Goal: Task Accomplishment & Management: Use online tool/utility

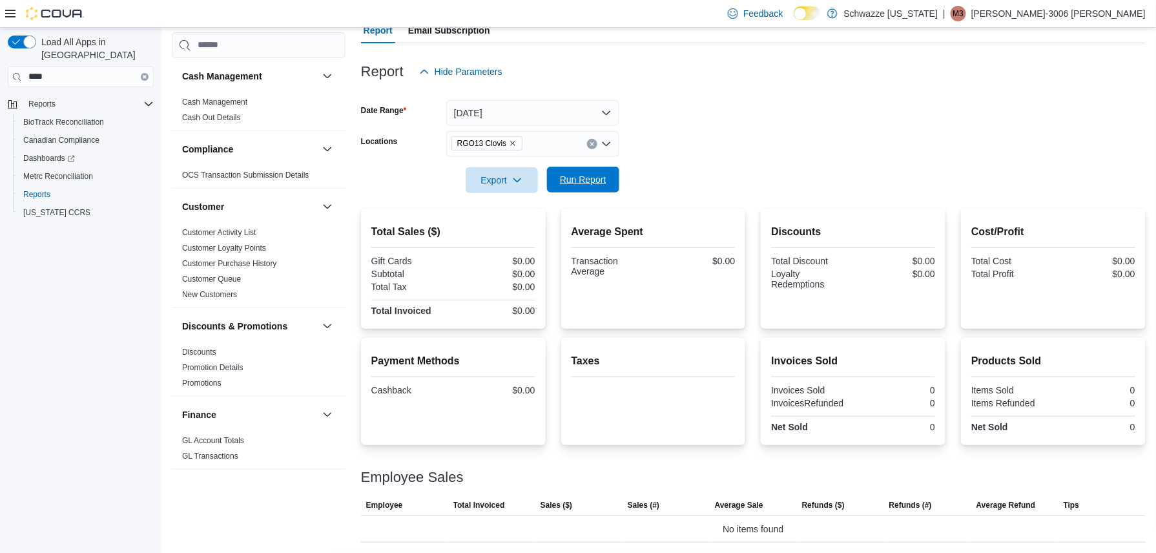
scroll to position [784, 0]
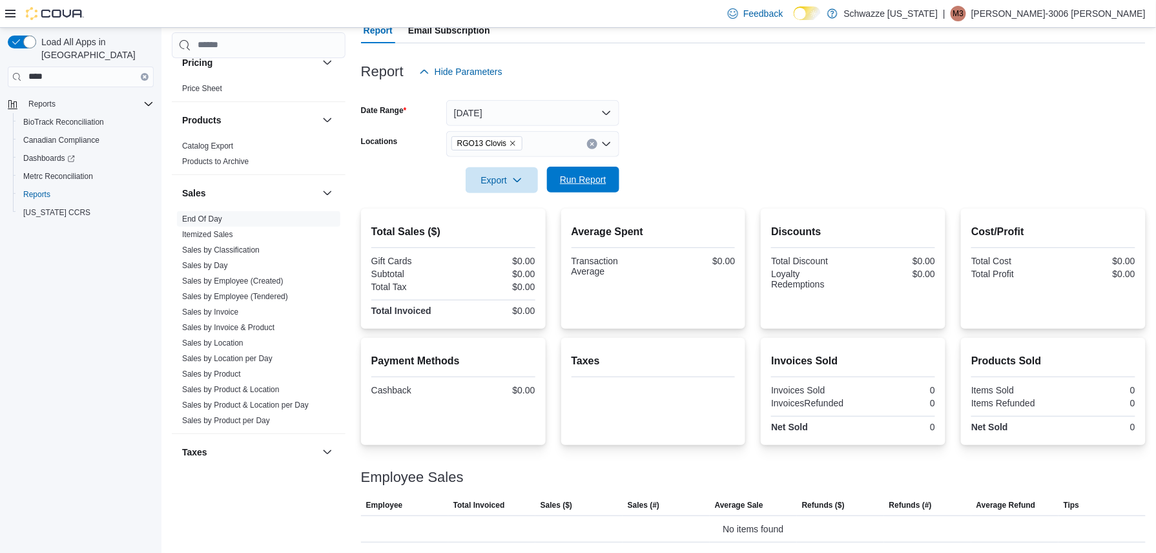
click at [584, 174] on span "Run Report" at bounding box center [583, 179] width 47 height 13
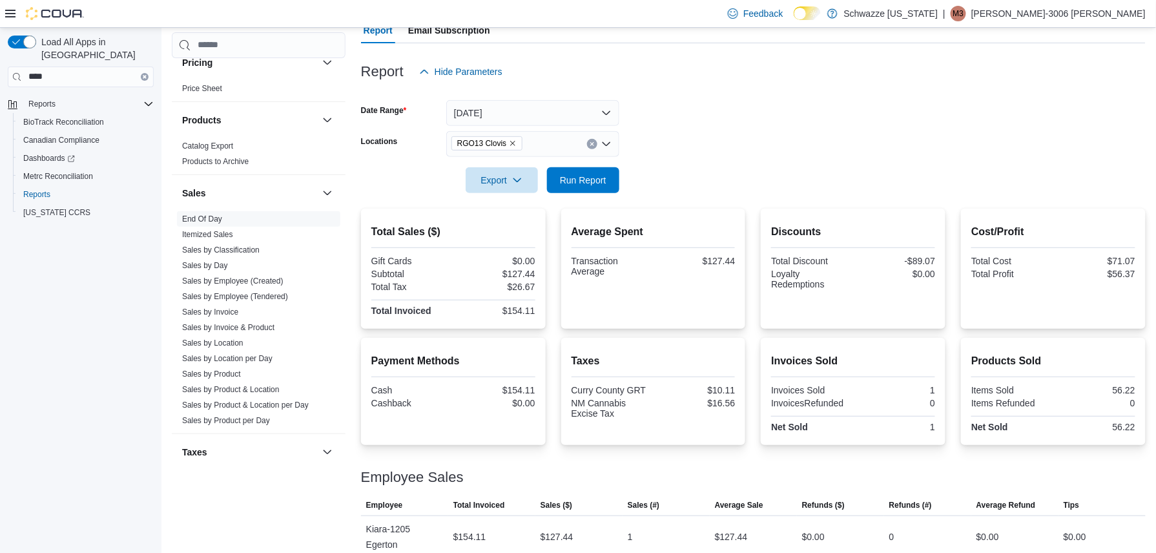
scroll to position [143, 0]
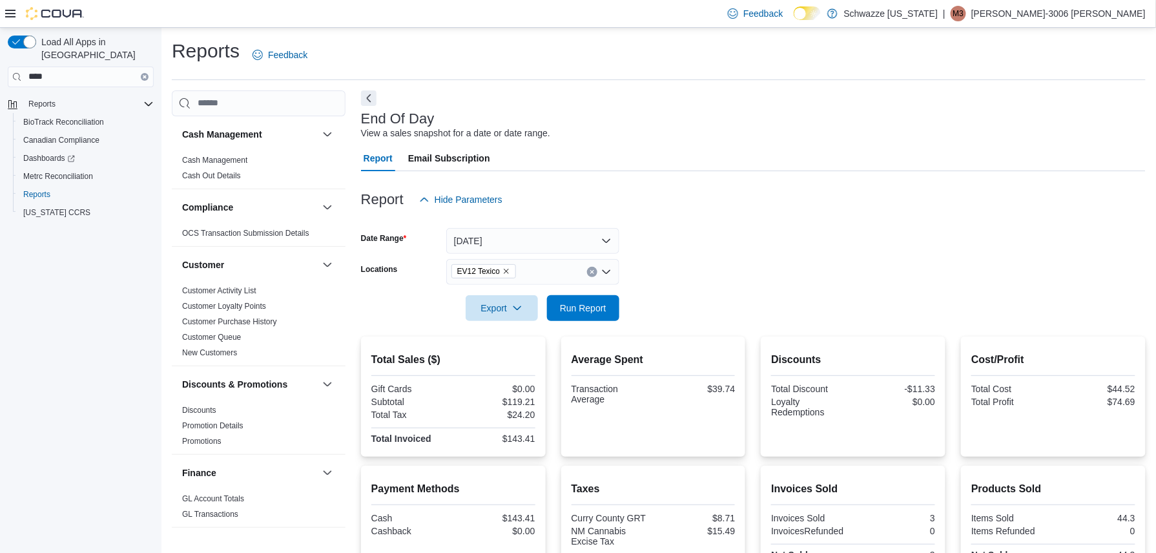
click at [504, 270] on icon "Remove EV12 Texico from selection in this group" at bounding box center [507, 271] width 8 height 8
type input "**"
click at [515, 314] on span "RGO13 Clovis" at bounding box center [515, 312] width 57 height 13
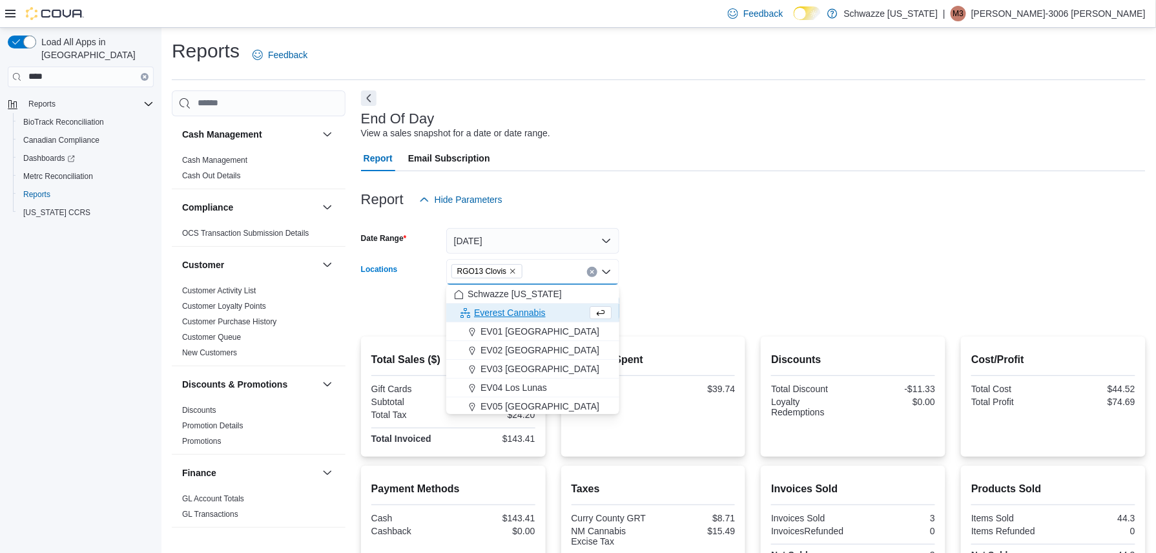
click at [700, 278] on form "Date Range [DATE] Locations RGO13 [GEOGRAPHIC_DATA] Combo box. Selected. RGO13 …" at bounding box center [753, 267] width 785 height 109
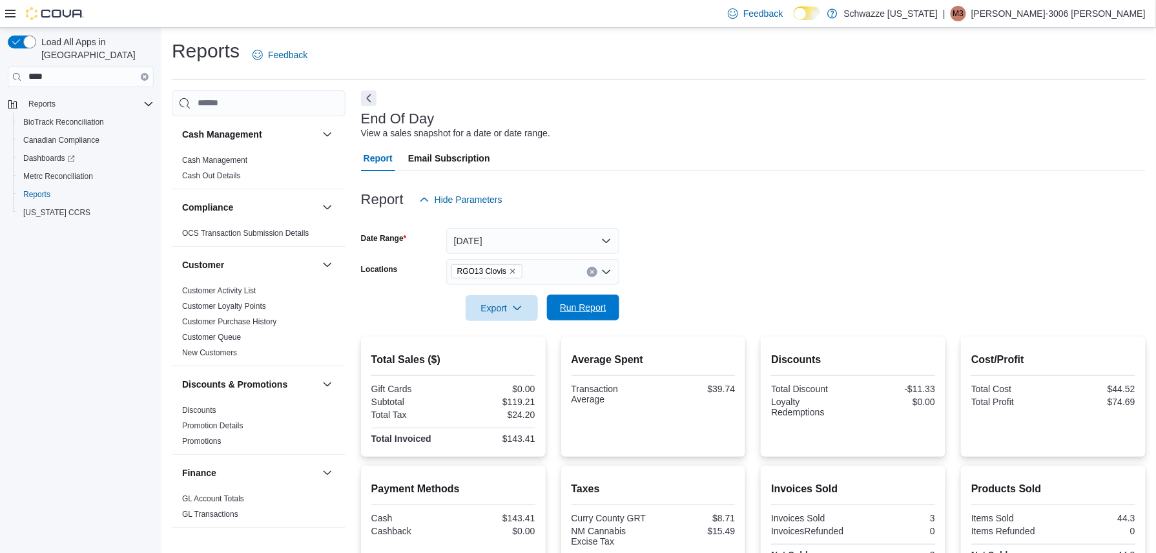
click at [597, 313] on span "Run Report" at bounding box center [583, 307] width 47 height 13
click at [565, 306] on span "Run Report" at bounding box center [583, 307] width 47 height 13
click at [557, 301] on span "Run Report" at bounding box center [583, 308] width 57 height 26
click at [581, 311] on span "Run Report" at bounding box center [583, 307] width 47 height 13
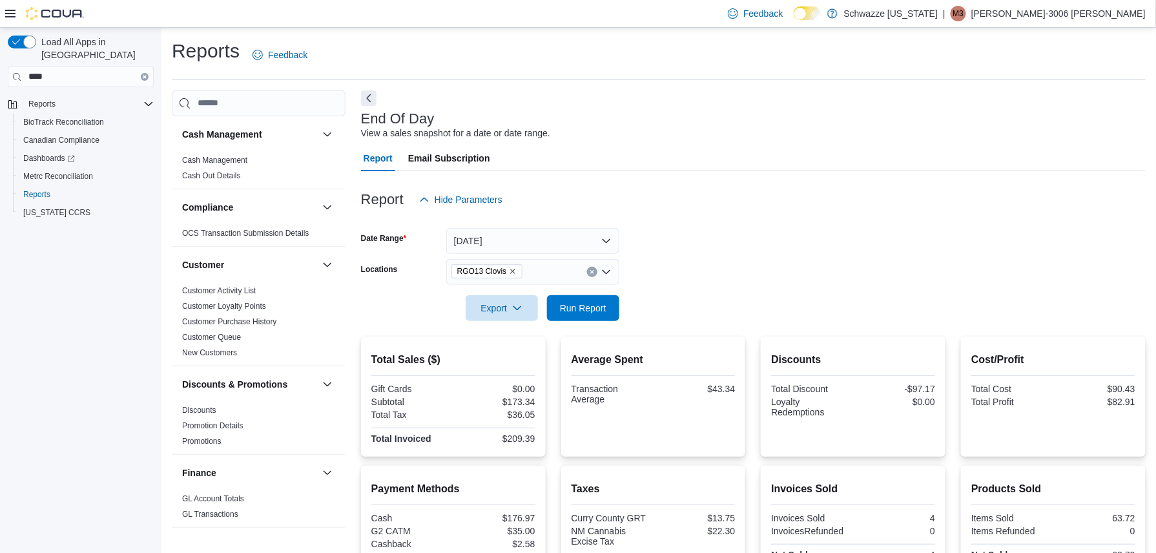
click at [511, 270] on icon "Remove RGO13 Clovis from selection in this group" at bounding box center [513, 271] width 5 height 5
type input "**"
click at [518, 311] on span "EV12 Texico" at bounding box center [512, 312] width 50 height 13
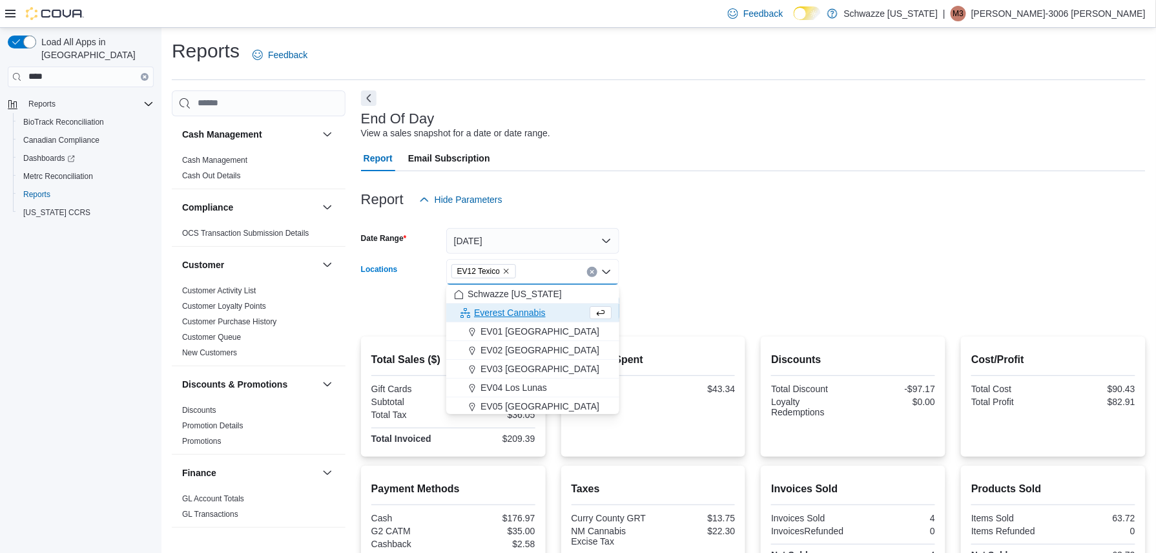
click at [753, 279] on form "Date Range [DATE] Locations EV12 [GEOGRAPHIC_DATA] Combo box. Selected. EV12 Te…" at bounding box center [753, 267] width 785 height 109
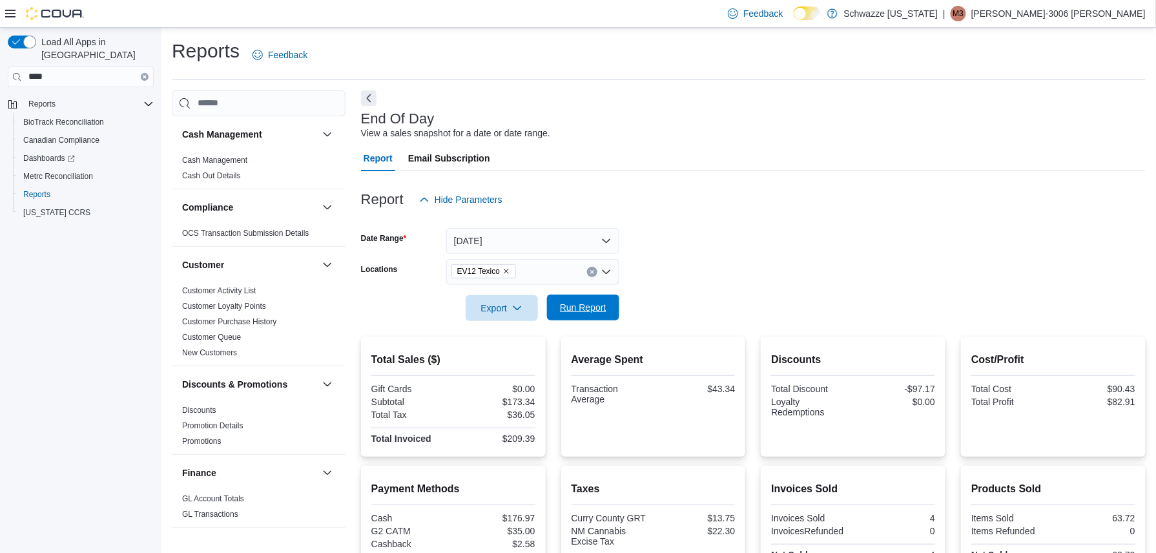
click at [554, 295] on div "Export Run Report" at bounding box center [490, 308] width 258 height 26
click at [594, 316] on span "Run Report" at bounding box center [583, 308] width 57 height 26
click at [506, 269] on icon "Remove EV12 Texico from selection in this group" at bounding box center [507, 271] width 8 height 8
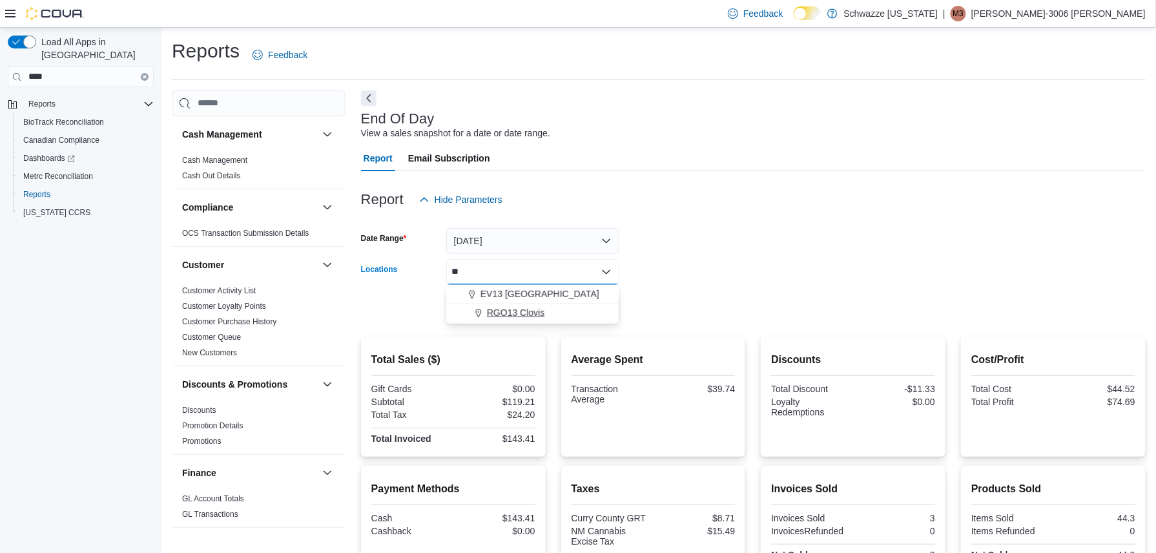
type input "**"
click at [514, 317] on span "RGO13 Clovis" at bounding box center [515, 312] width 57 height 13
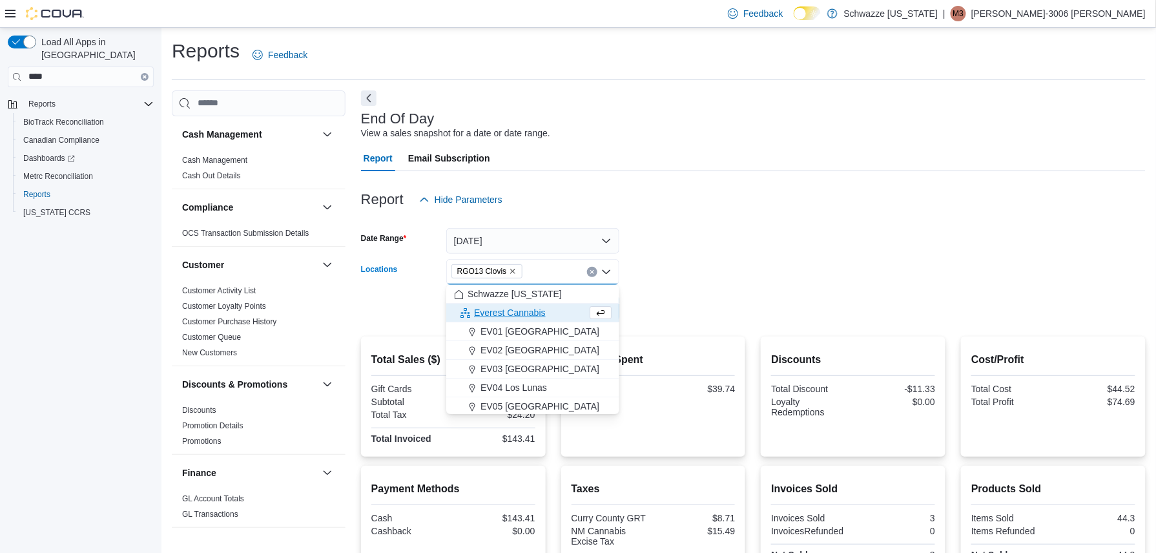
click at [644, 287] on div at bounding box center [753, 290] width 785 height 10
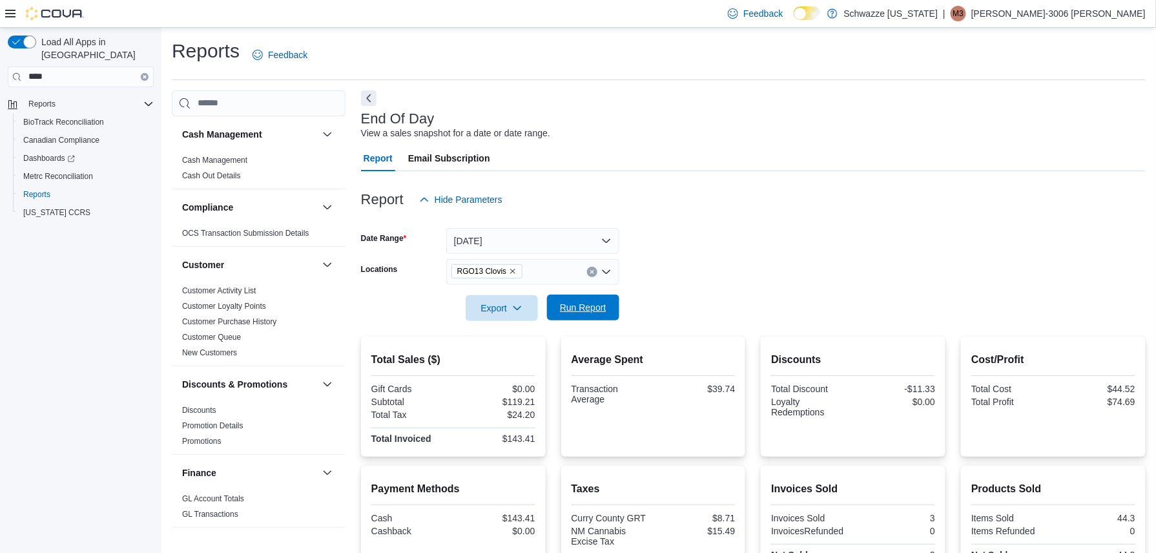
click at [572, 295] on span "Run Report" at bounding box center [583, 308] width 57 height 26
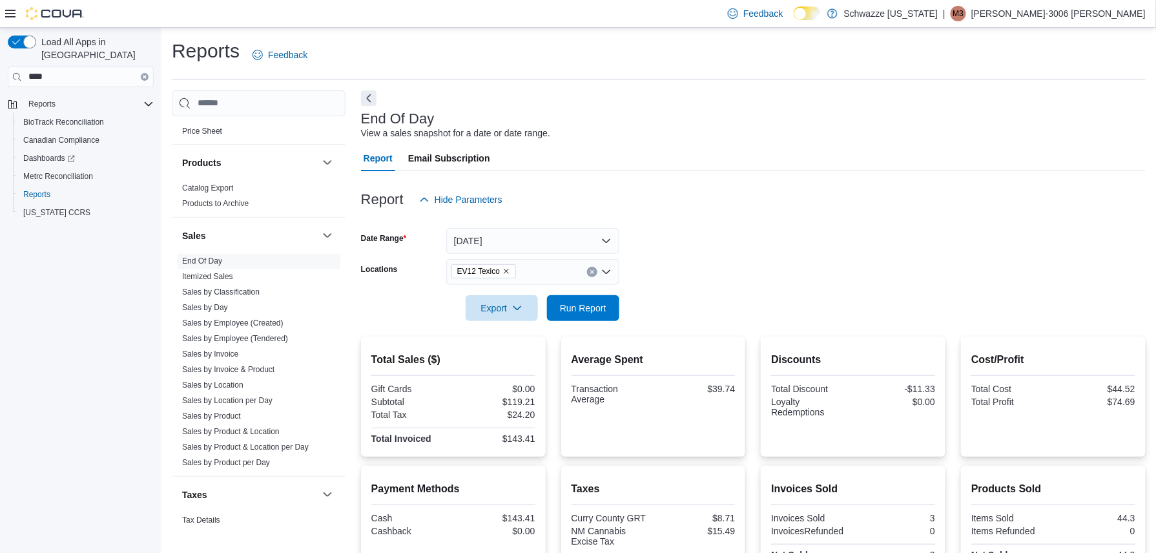
scroll to position [800, 0]
click at [231, 357] on link "Sales by Invoice" at bounding box center [210, 353] width 56 height 9
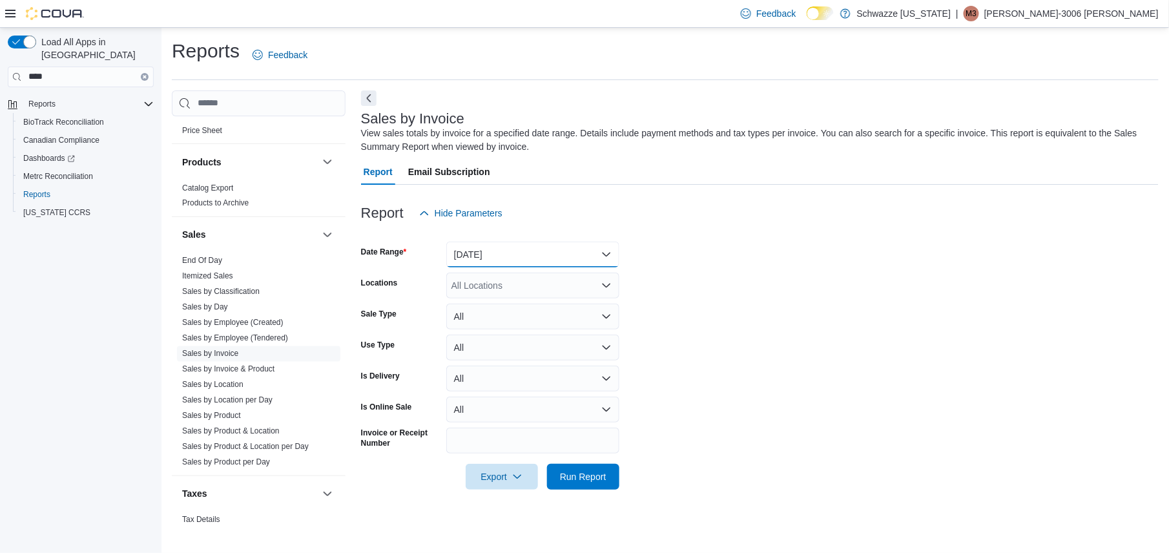
click at [517, 257] on button "Yesterday" at bounding box center [532, 255] width 173 height 26
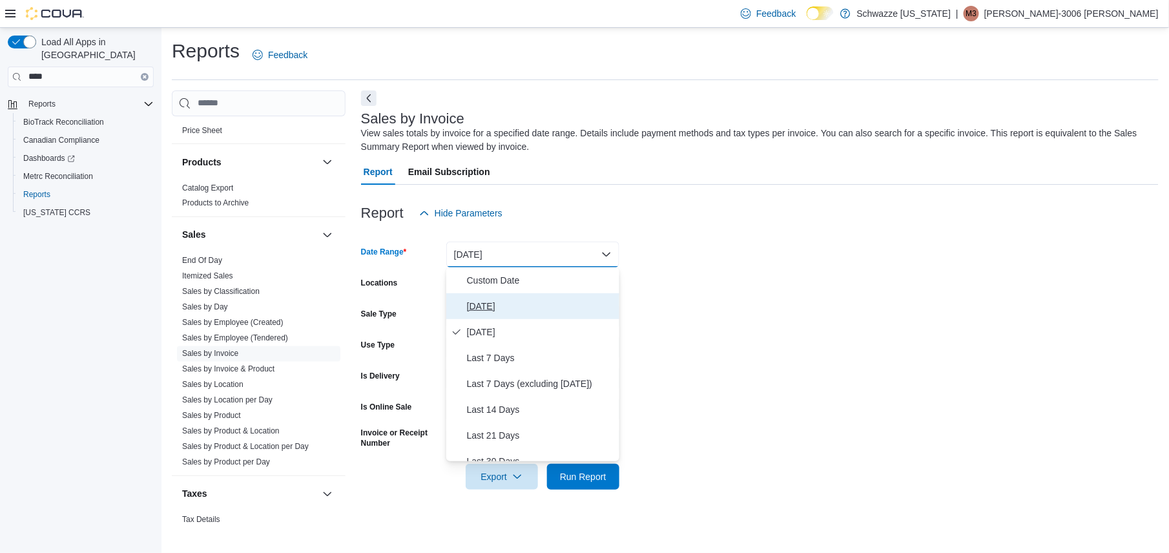
click at [510, 306] on span "[DATE]" at bounding box center [540, 306] width 147 height 16
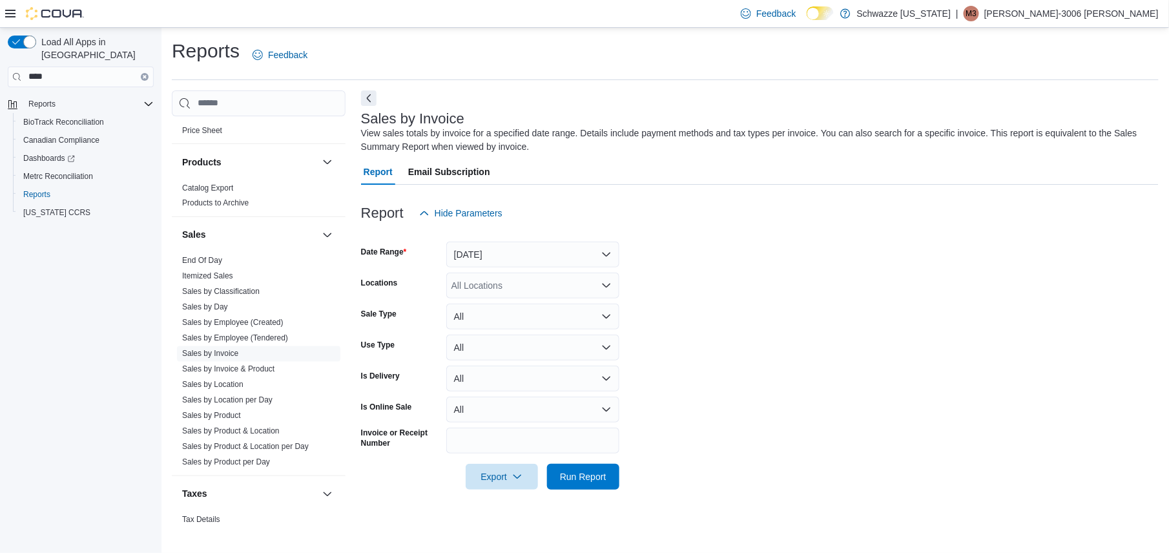
click at [521, 288] on div "All Locations" at bounding box center [532, 286] width 173 height 26
type input "**"
click at [526, 321] on span "RGO13 Clovis" at bounding box center [515, 326] width 57 height 13
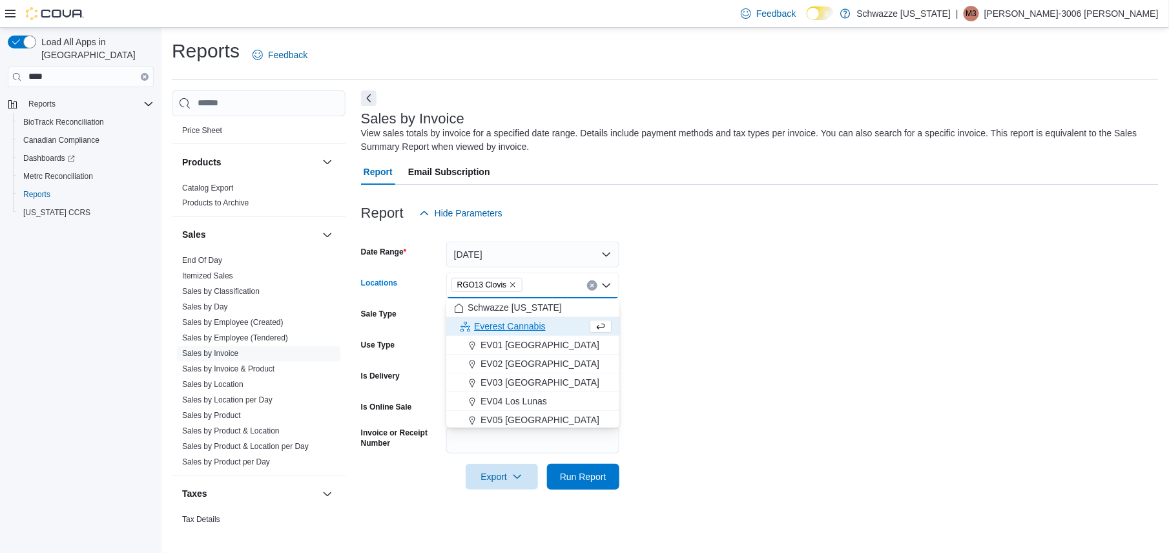
click at [693, 286] on form "Date Range Today Locations RGO13 Clovis Combo box. Selected. RGO13 Clovis. Pres…" at bounding box center [760, 358] width 798 height 264
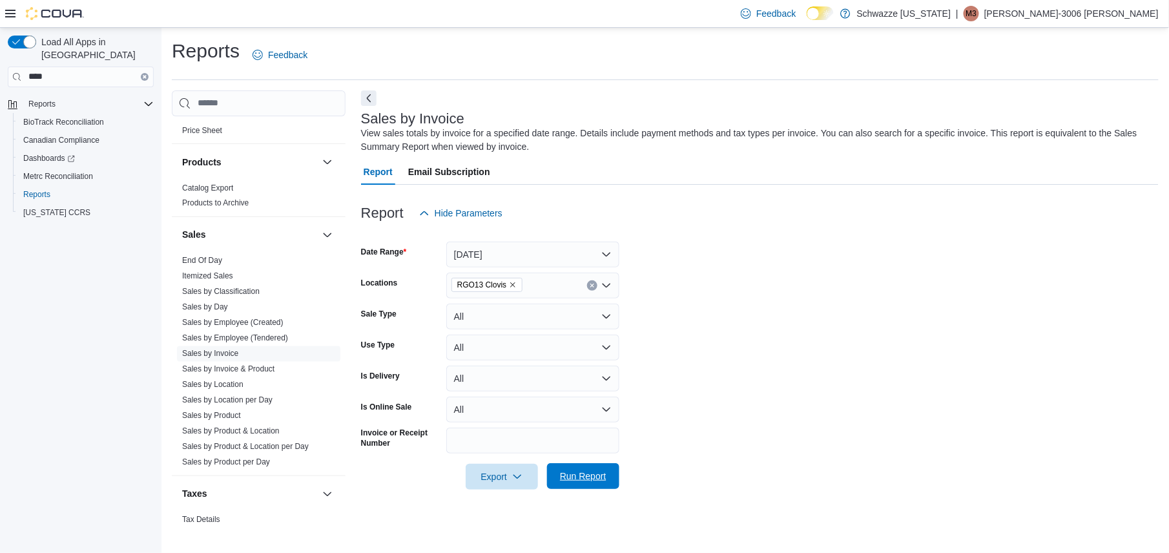
click at [582, 479] on span "Run Report" at bounding box center [583, 476] width 47 height 13
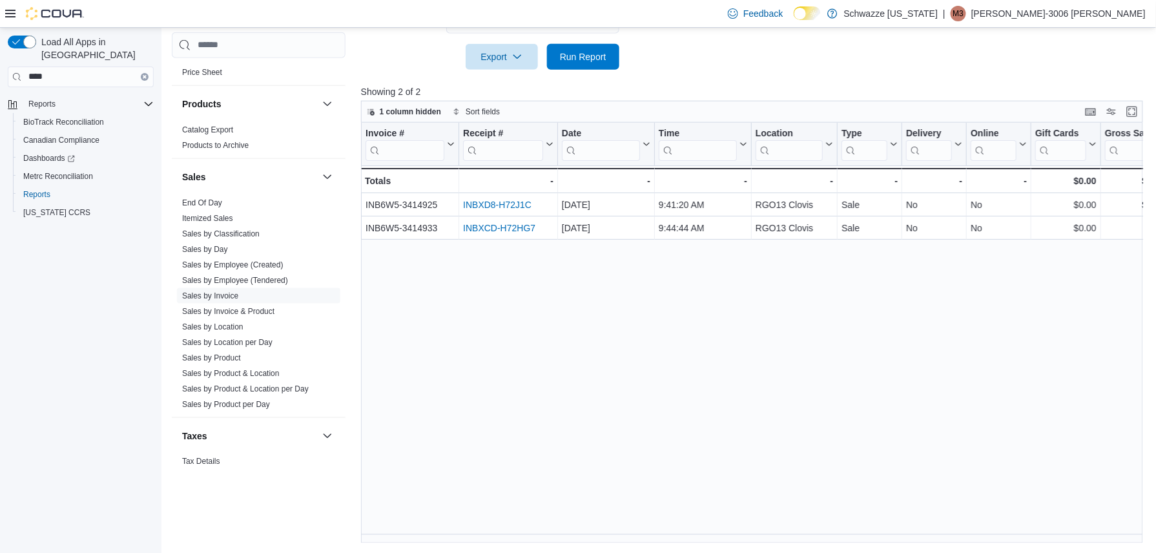
scroll to position [282, 0]
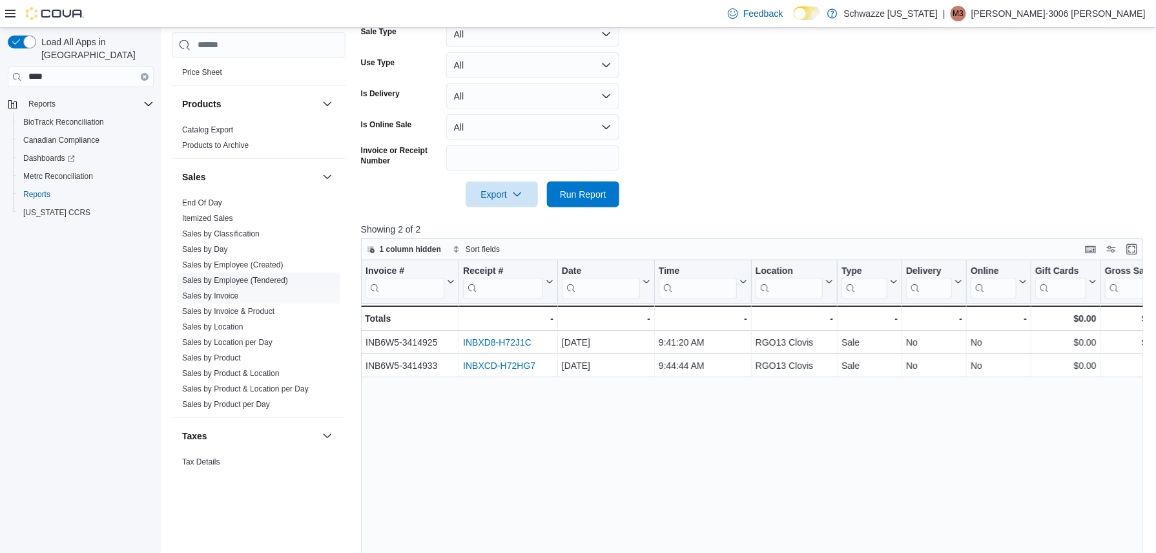
click at [244, 287] on span "Sales by Employee (Tendered)" at bounding box center [258, 281] width 163 height 16
click at [241, 278] on link "Sales by Employee (Tendered)" at bounding box center [235, 280] width 106 height 9
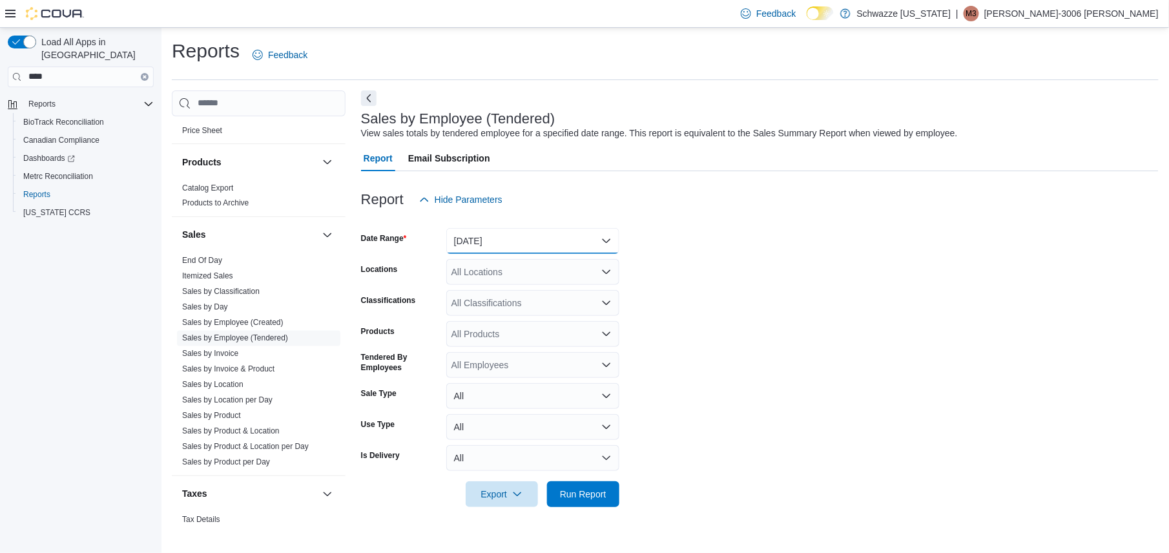
click at [548, 244] on button "Yesterday" at bounding box center [532, 241] width 173 height 26
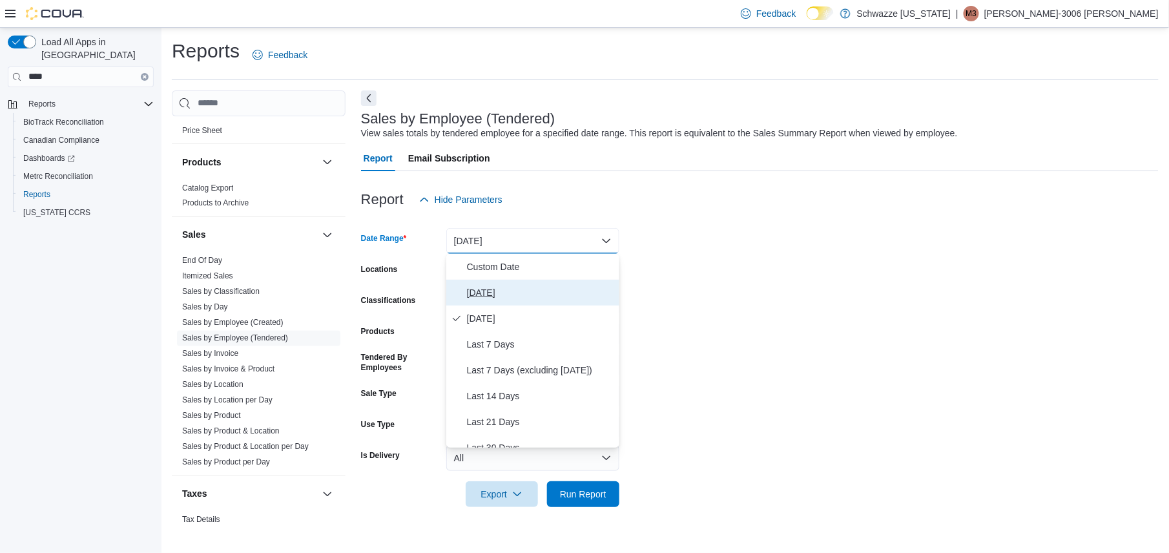
click at [525, 288] on span "[DATE]" at bounding box center [540, 293] width 147 height 16
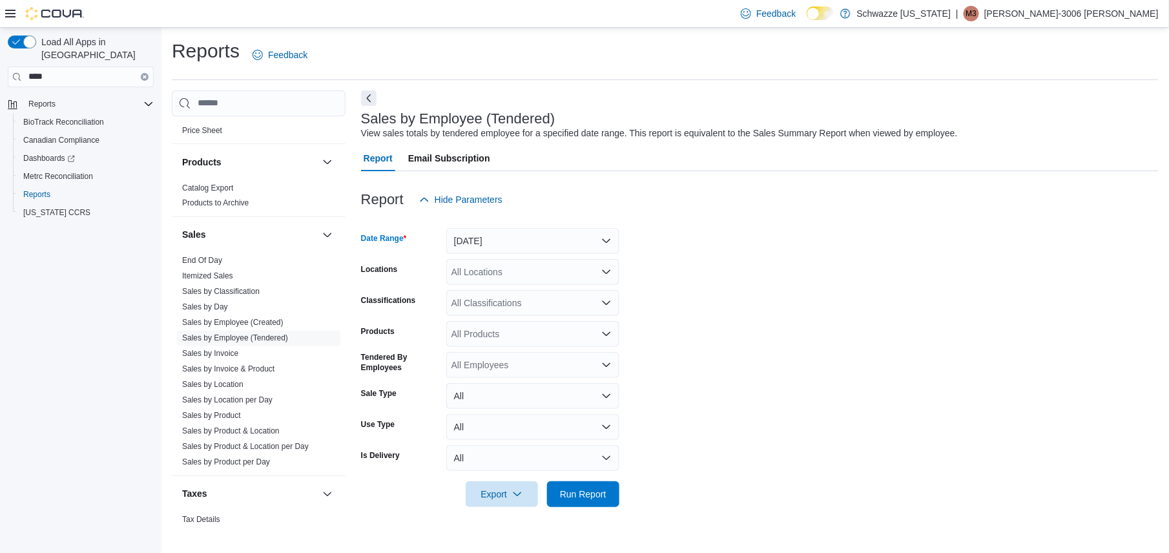
click at [510, 255] on form "Date Range Today Locations All Locations Classifications All Classifications Pr…" at bounding box center [760, 360] width 798 height 295
click at [502, 246] on button "[DATE]" at bounding box center [532, 241] width 173 height 26
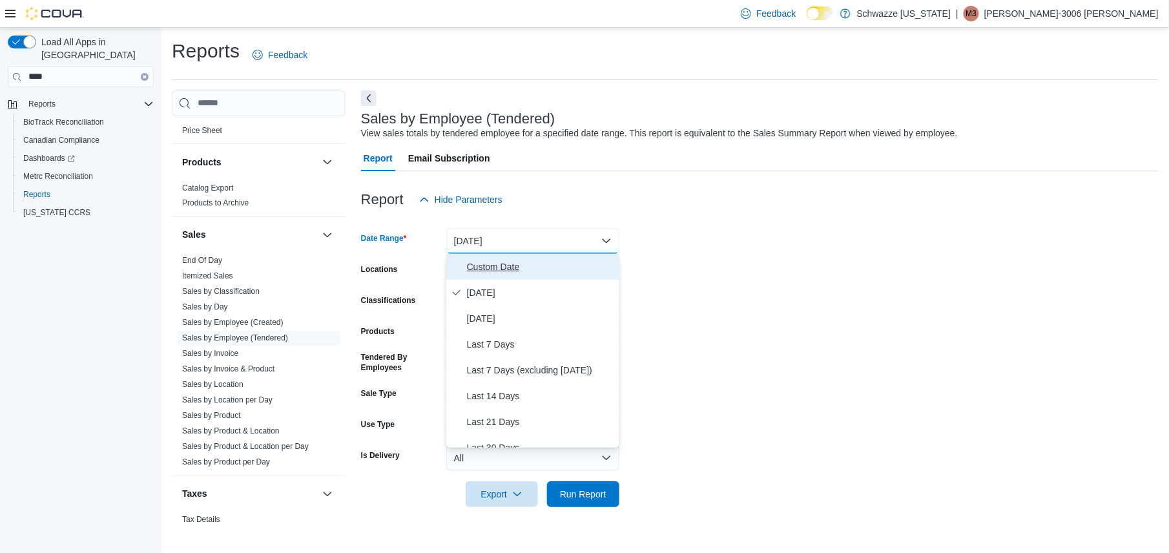
click at [497, 272] on span "Custom Date" at bounding box center [540, 267] width 147 height 16
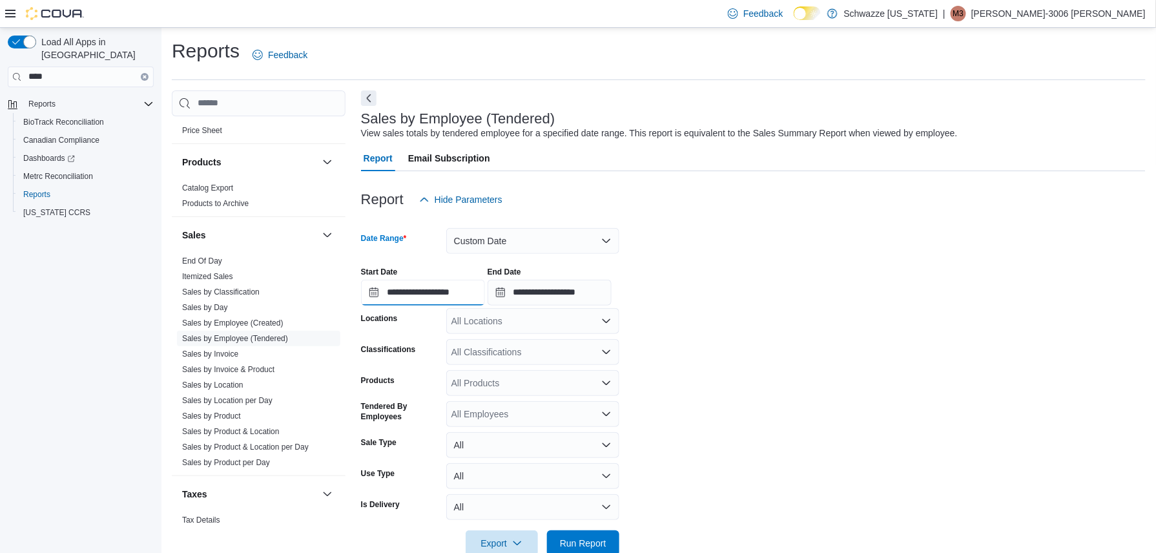
click at [424, 295] on input "**********" at bounding box center [423, 293] width 124 height 26
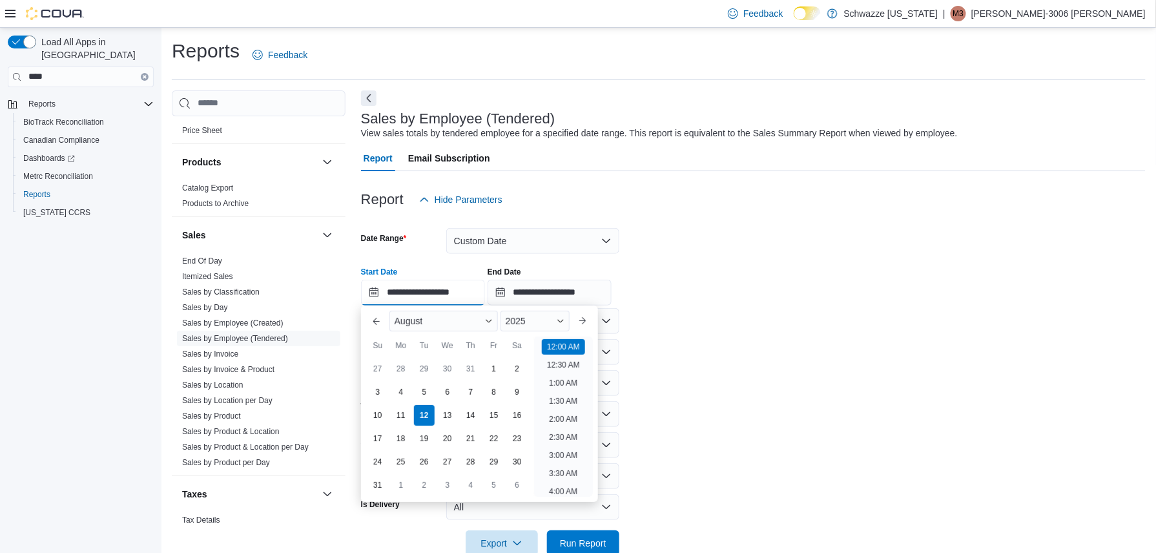
scroll to position [40, 0]
click at [378, 393] on div "3" at bounding box center [377, 391] width 23 height 23
type input "**********"
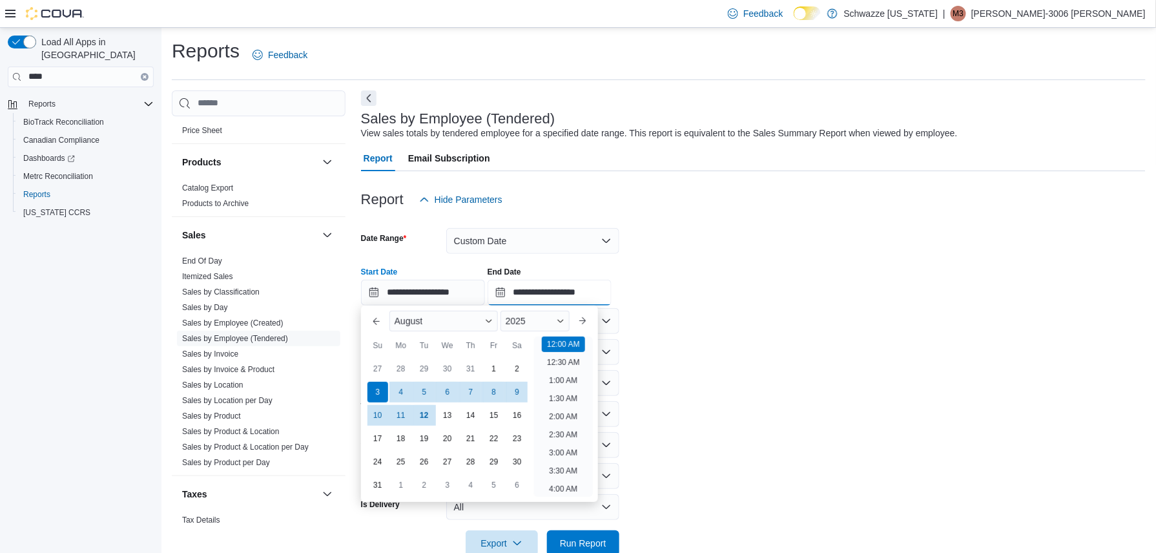
click at [556, 296] on input "**********" at bounding box center [550, 293] width 124 height 26
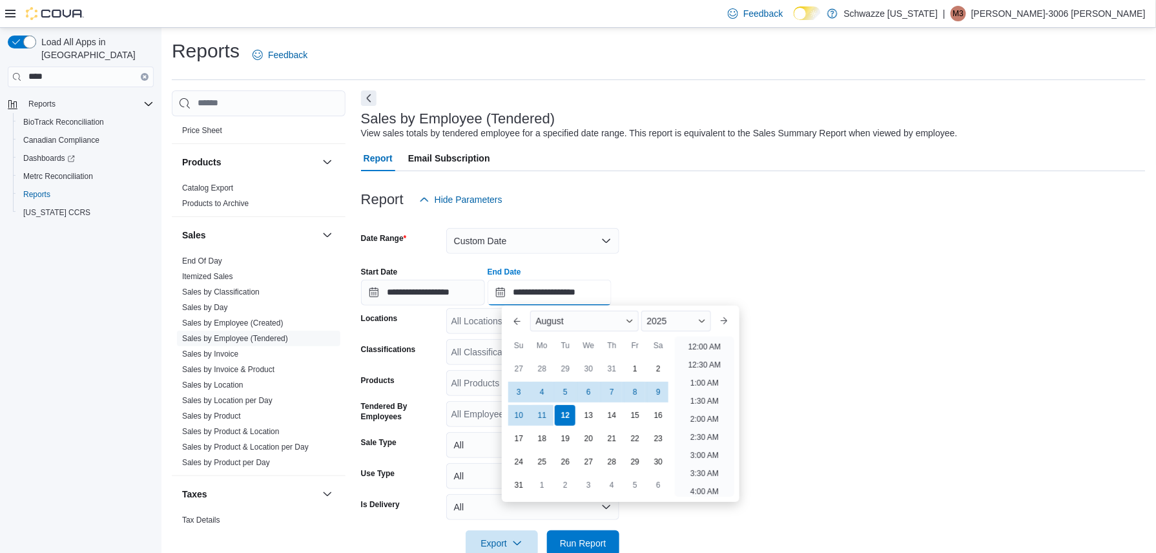
scroll to position [711, 0]
click at [659, 395] on div "9" at bounding box center [658, 391] width 23 height 23
type input "**********"
click at [857, 271] on div "**********" at bounding box center [753, 280] width 785 height 49
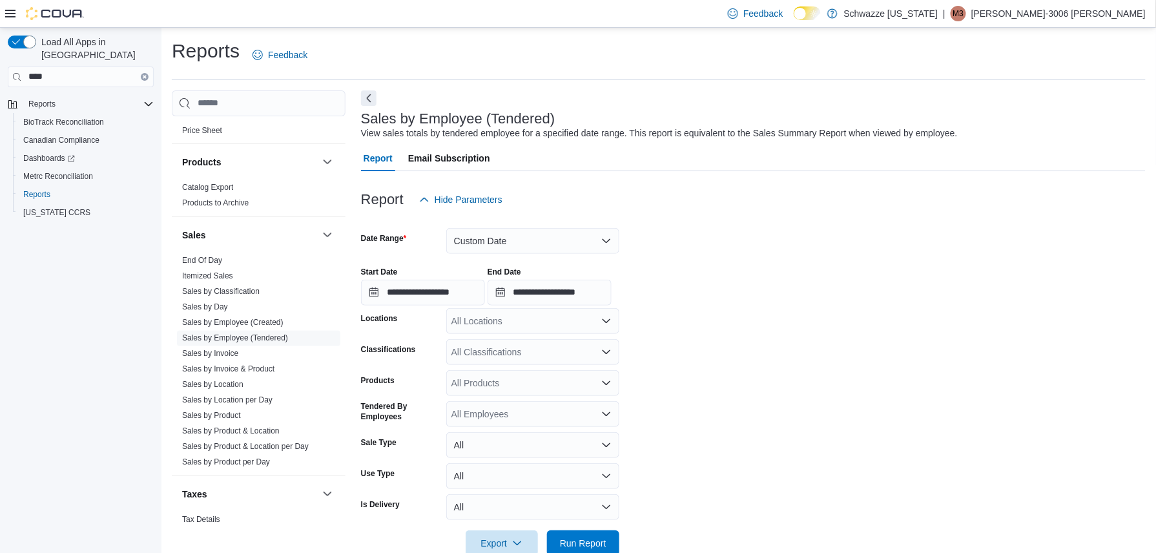
click at [557, 331] on div "All Locations" at bounding box center [532, 321] width 173 height 26
type input "**"
click at [540, 359] on span "RGO13 Clovis" at bounding box center [515, 361] width 57 height 13
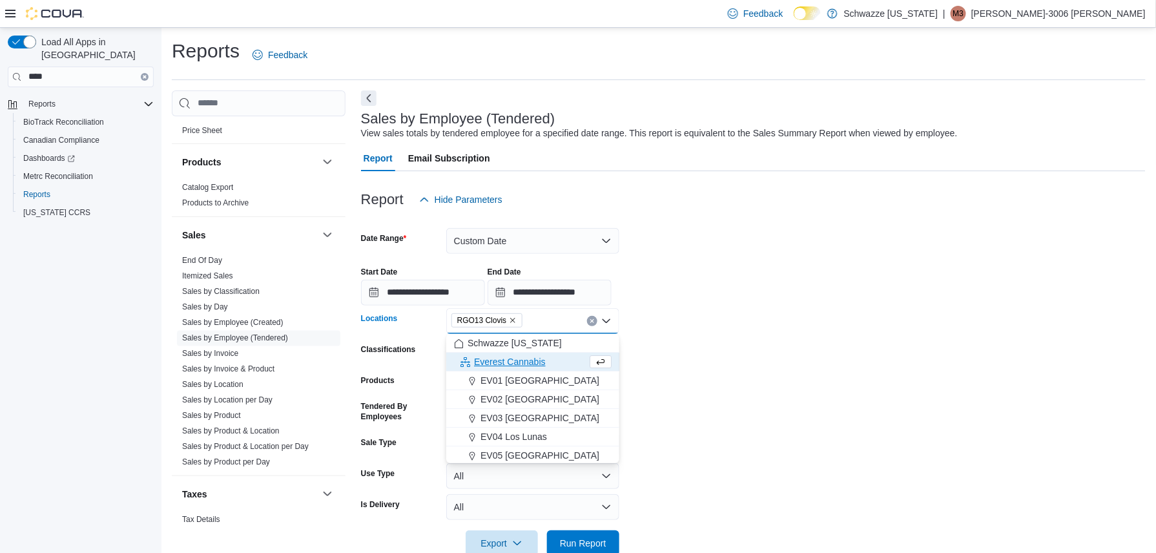
click at [700, 295] on div "**********" at bounding box center [753, 280] width 785 height 49
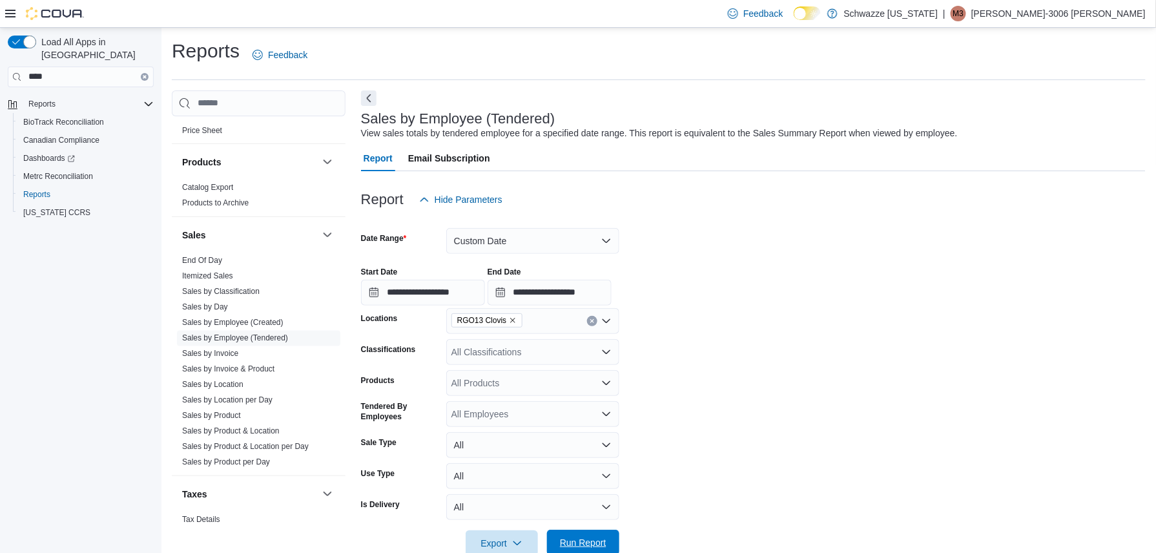
click at [574, 525] on span "Run Report" at bounding box center [583, 542] width 47 height 13
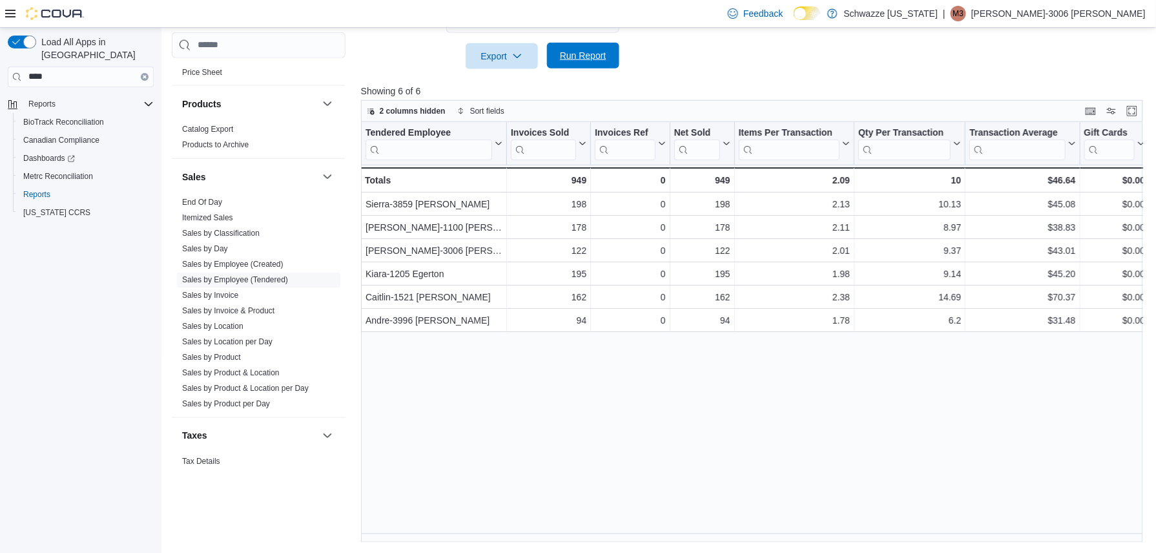
scroll to position [486, 0]
click at [1140, 112] on button "Enter fullscreen" at bounding box center [1133, 111] width 16 height 16
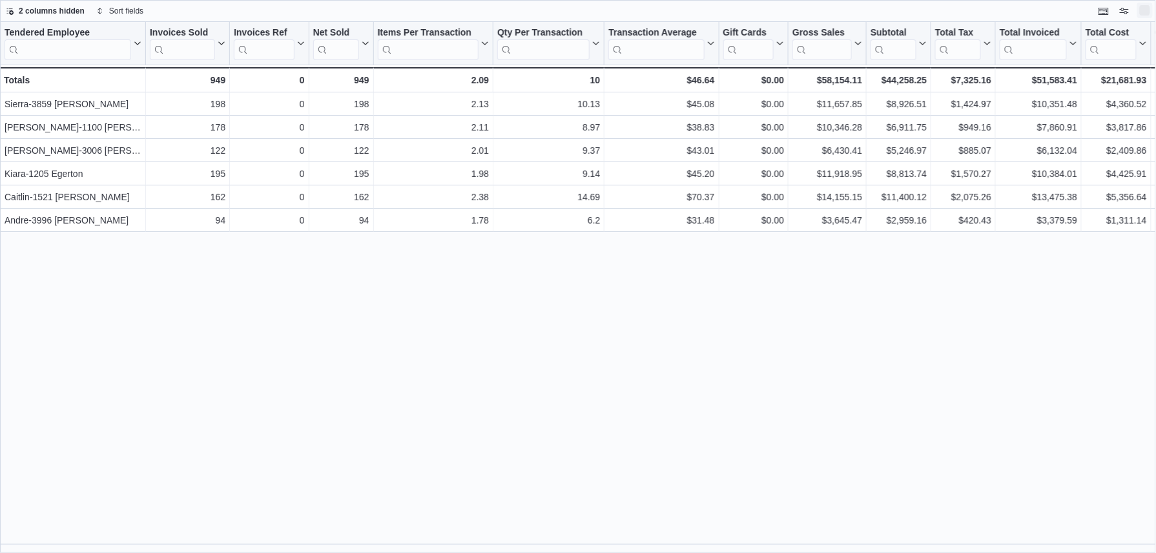
scroll to position [0, 0]
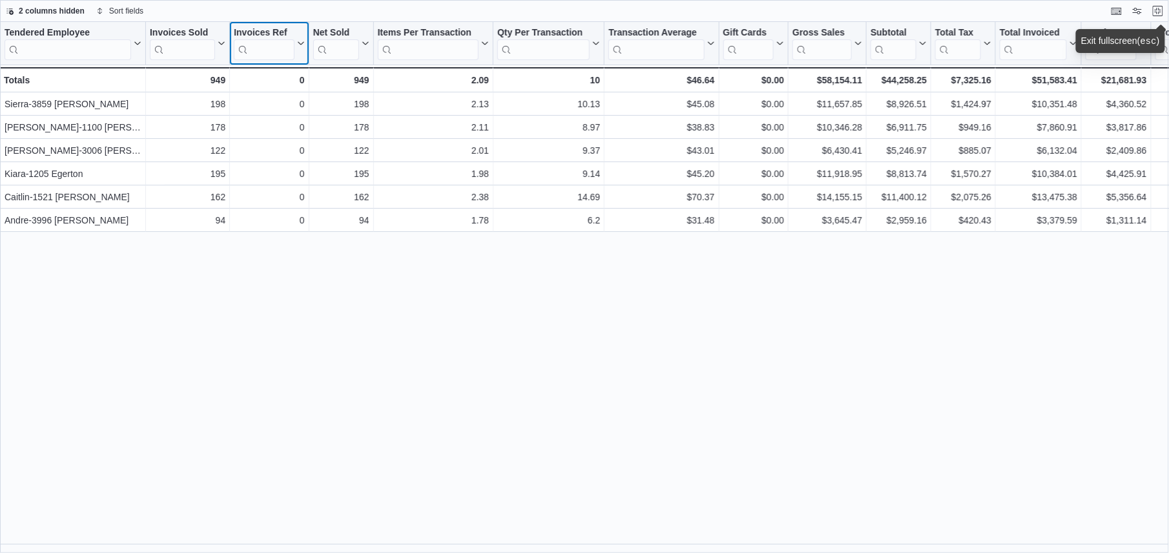
click at [282, 31] on div "Invoices Ref" at bounding box center [264, 33] width 60 height 12
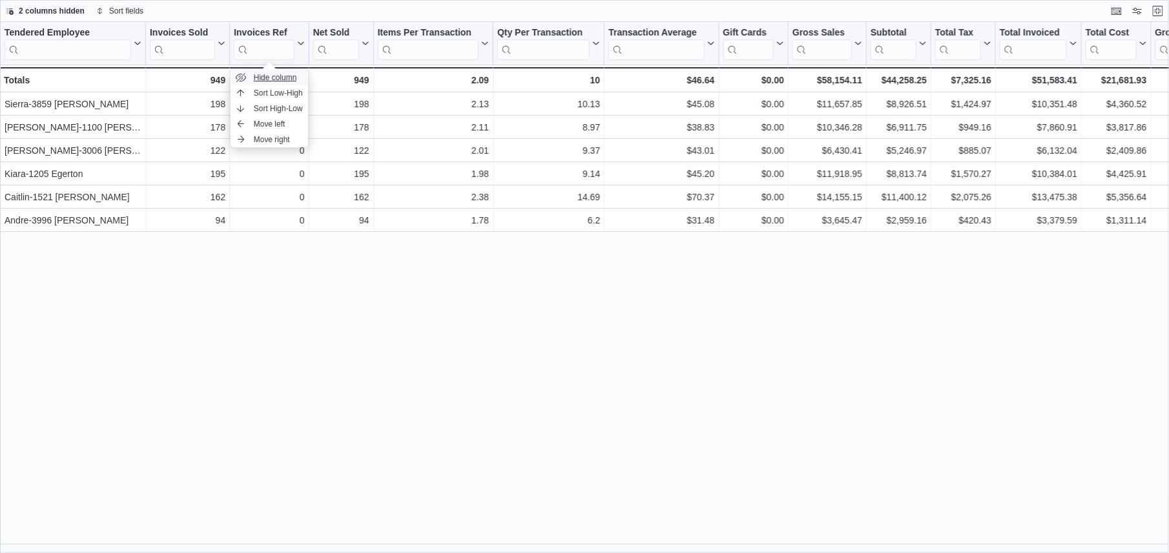
click at [274, 78] on span "Hide column" at bounding box center [275, 77] width 43 height 10
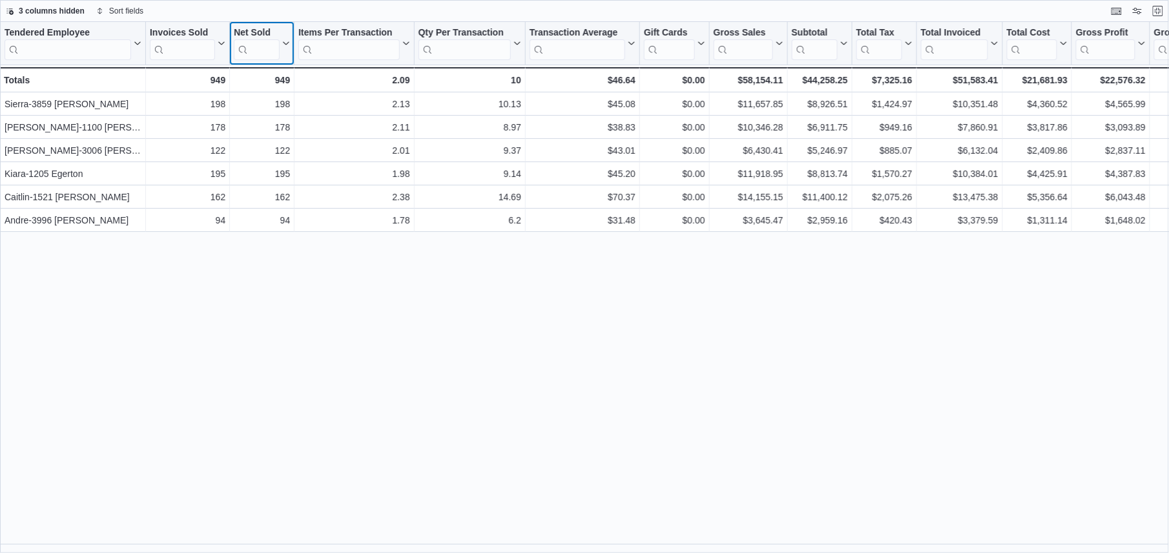
click at [275, 27] on div "Net Sold" at bounding box center [257, 33] width 46 height 12
click at [286, 76] on span "Hide column" at bounding box center [268, 77] width 43 height 10
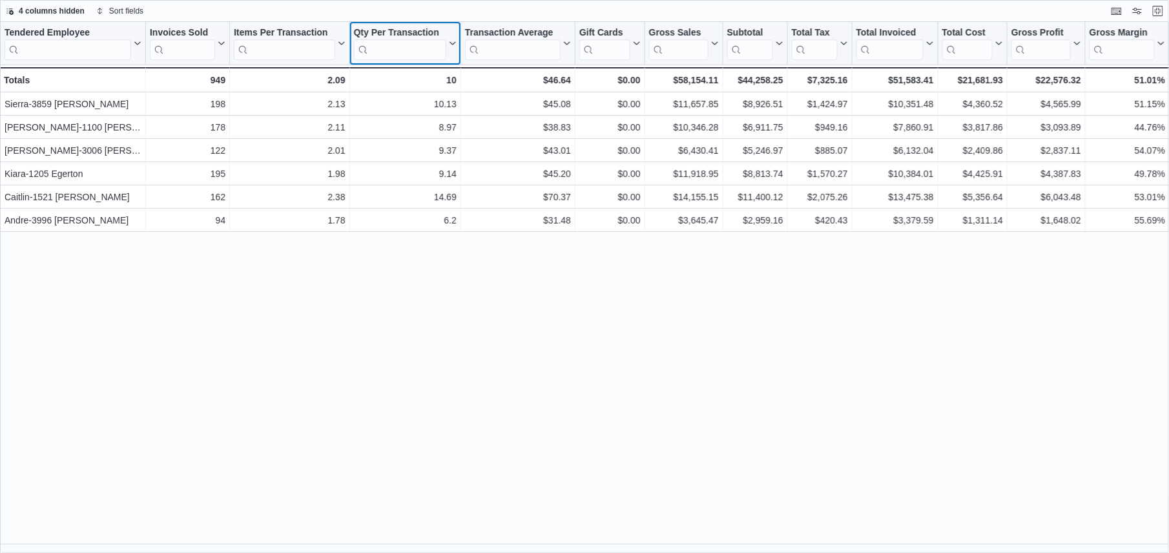
click at [359, 34] on div "Qty Per Transaction" at bounding box center [400, 33] width 92 height 12
click at [383, 78] on button "Hide column" at bounding box center [405, 78] width 78 height 16
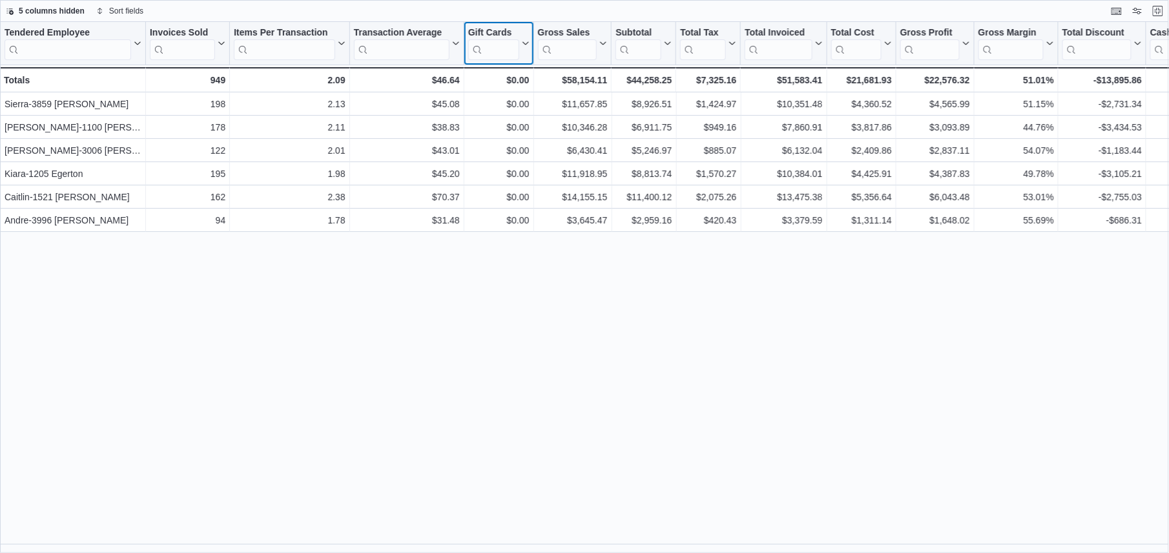
click at [492, 26] on div "Gift Cards Click to view column header actions" at bounding box center [499, 43] width 70 height 43
click at [492, 35] on div "Gift Cards" at bounding box center [493, 33] width 51 height 12
click at [500, 70] on button "Hide column" at bounding box center [499, 78] width 78 height 16
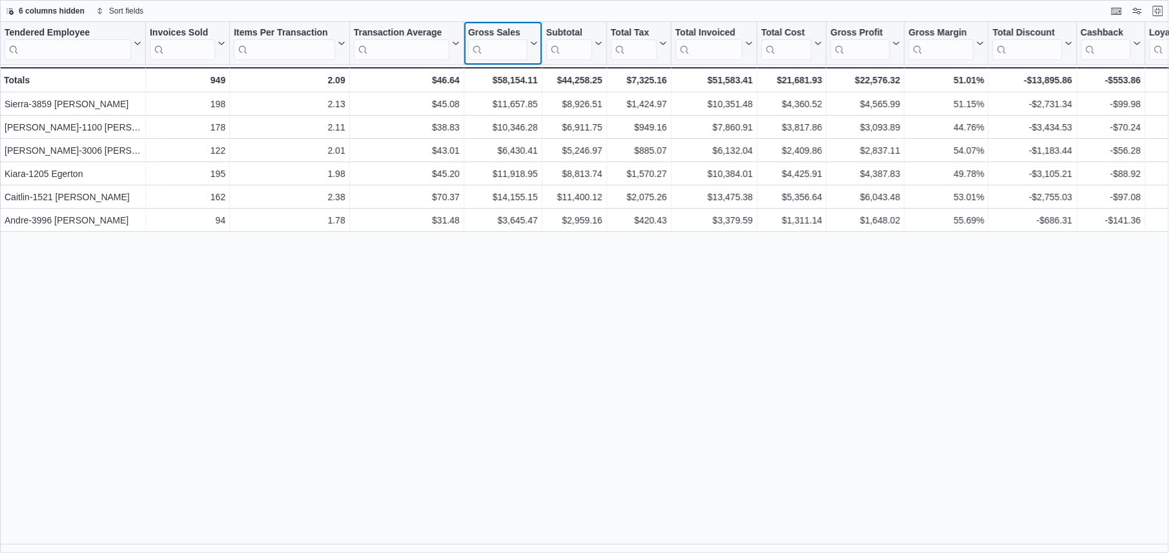
click at [510, 31] on div "Gross Sales" at bounding box center [497, 33] width 59 height 12
click at [512, 78] on span "Hide column" at bounding box center [509, 77] width 43 height 10
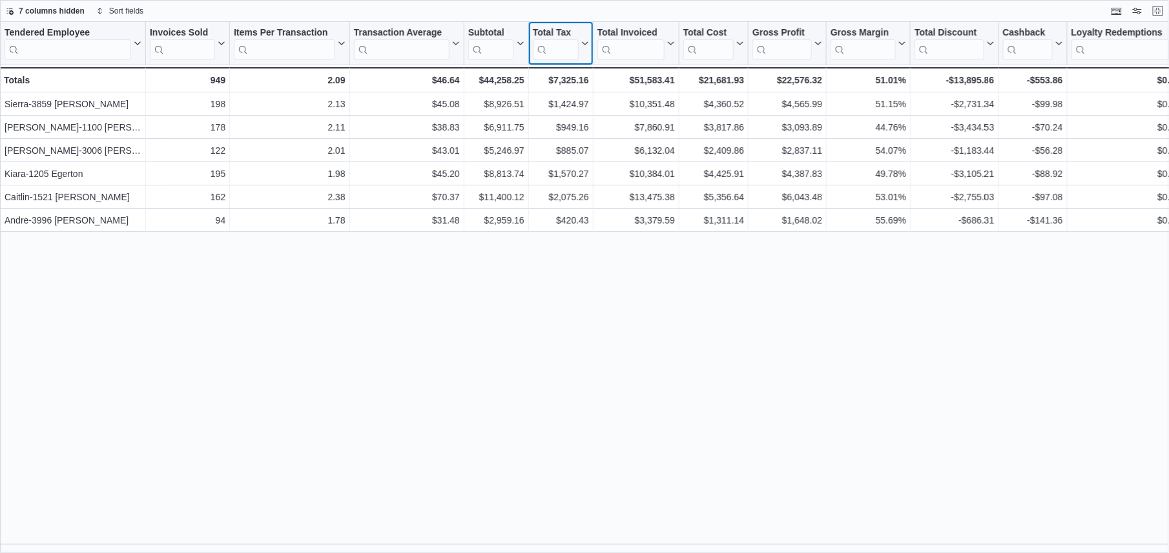
click at [549, 28] on div "Total Tax" at bounding box center [556, 33] width 46 height 12
click at [553, 74] on span "Hide column" at bounding box center [566, 77] width 43 height 10
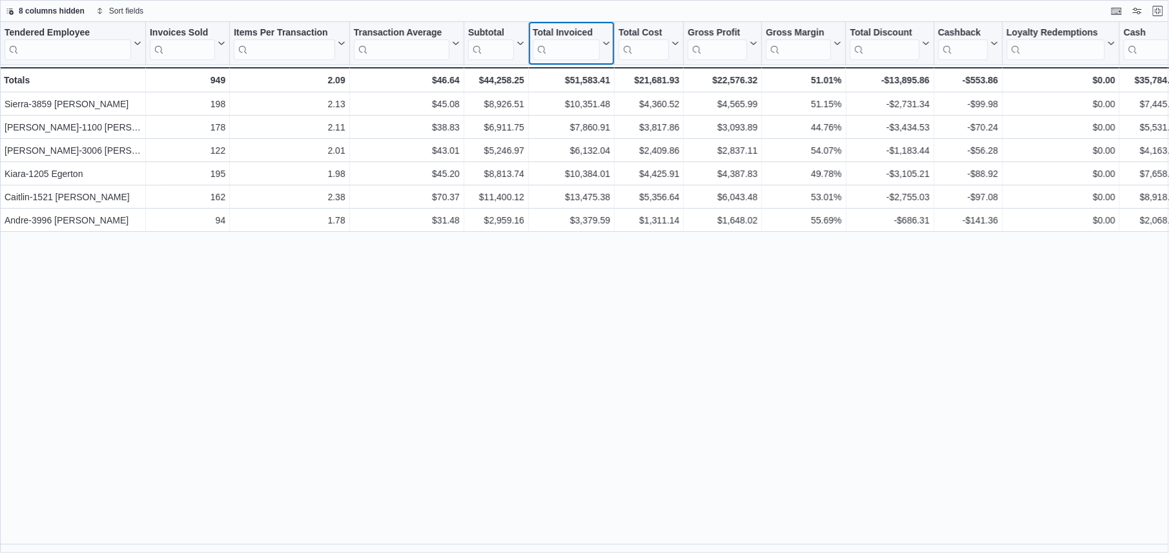
click at [559, 34] on div "Total Invoiced" at bounding box center [566, 33] width 67 height 12
click at [553, 76] on button "Hide column" at bounding box center [572, 78] width 78 height 16
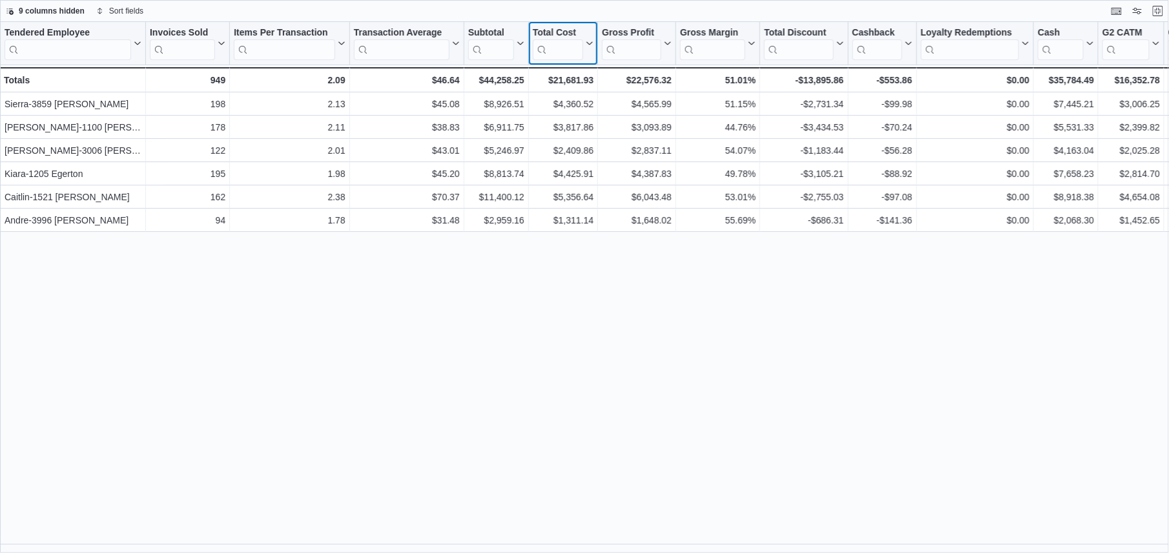
click at [571, 34] on div "Total Cost" at bounding box center [558, 33] width 50 height 12
click at [574, 72] on span "Hide column" at bounding box center [569, 77] width 43 height 10
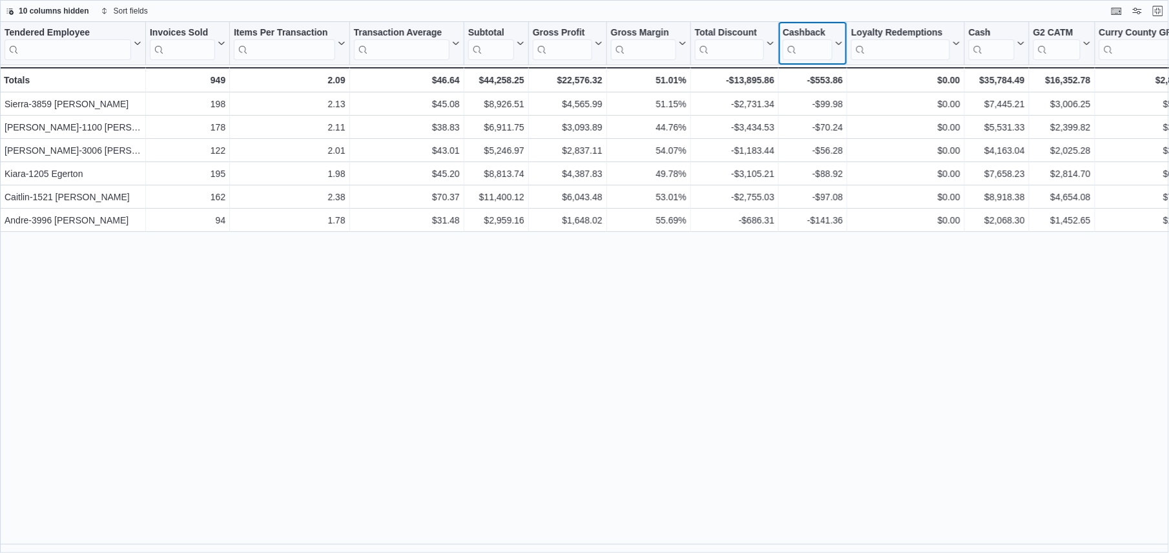
click at [802, 34] on div "Cashback" at bounding box center [808, 33] width 50 height 12
click at [804, 76] on span "Hide column" at bounding box center [819, 77] width 43 height 10
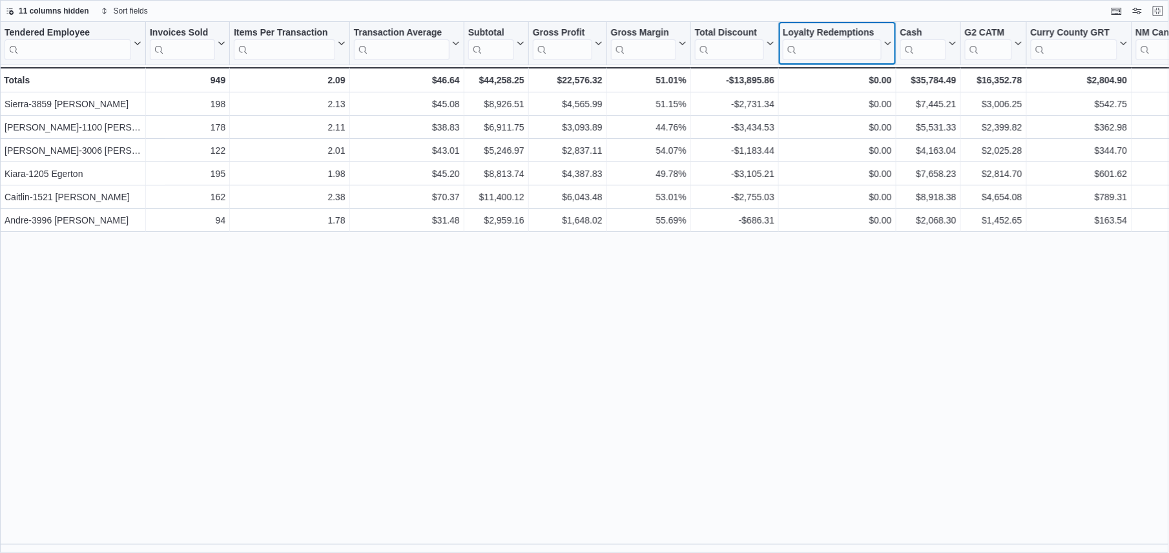
click at [807, 37] on div "Loyalty Redemptions" at bounding box center [832, 33] width 99 height 12
click at [807, 76] on icon "button" at bounding box center [809, 77] width 10 height 9
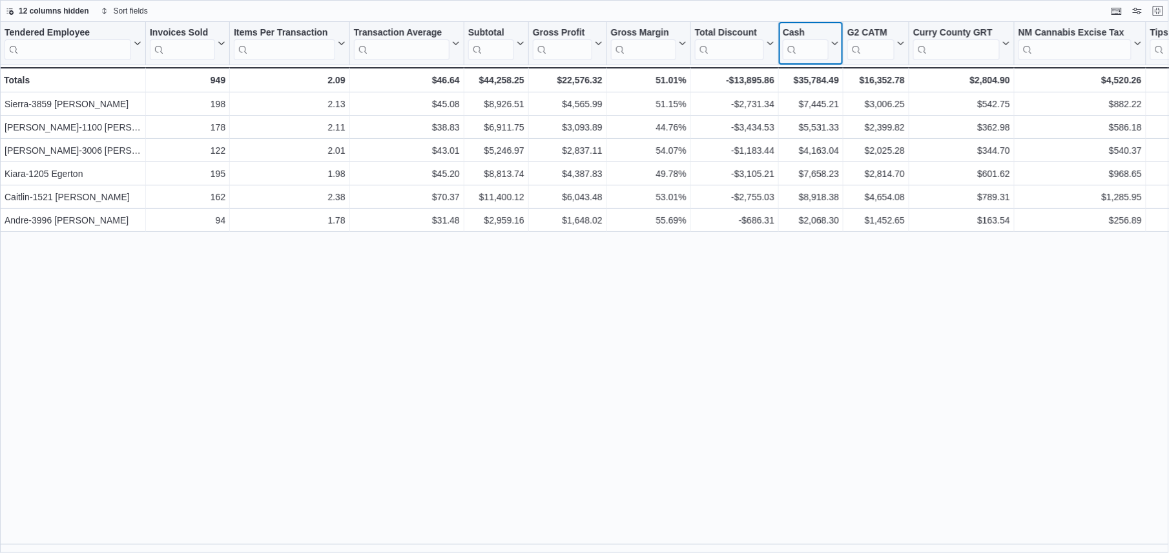
click at [809, 35] on div "Cash" at bounding box center [806, 33] width 46 height 12
click at [809, 76] on span "Hide column" at bounding box center [817, 77] width 43 height 10
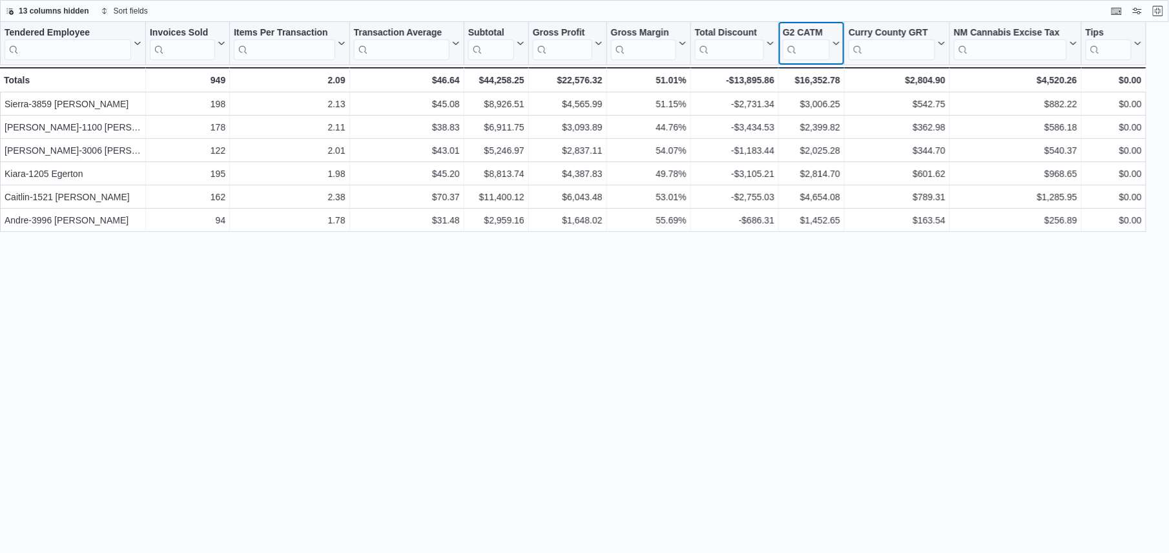
click at [820, 27] on div "G2 CATM" at bounding box center [806, 33] width 47 height 12
click at [812, 83] on span "Hide column" at bounding box center [817, 77] width 43 height 10
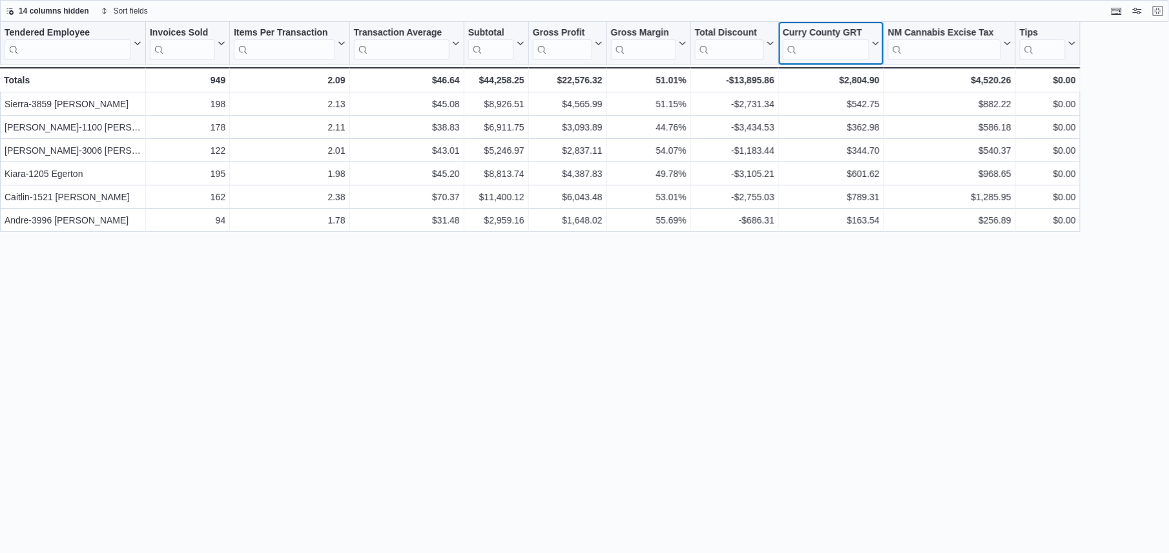
click at [826, 39] on input "search" at bounding box center [826, 49] width 87 height 21
click at [826, 36] on div "Curry County GRT" at bounding box center [826, 33] width 87 height 12
click at [829, 80] on span "Hide column" at bounding box center [837, 77] width 43 height 10
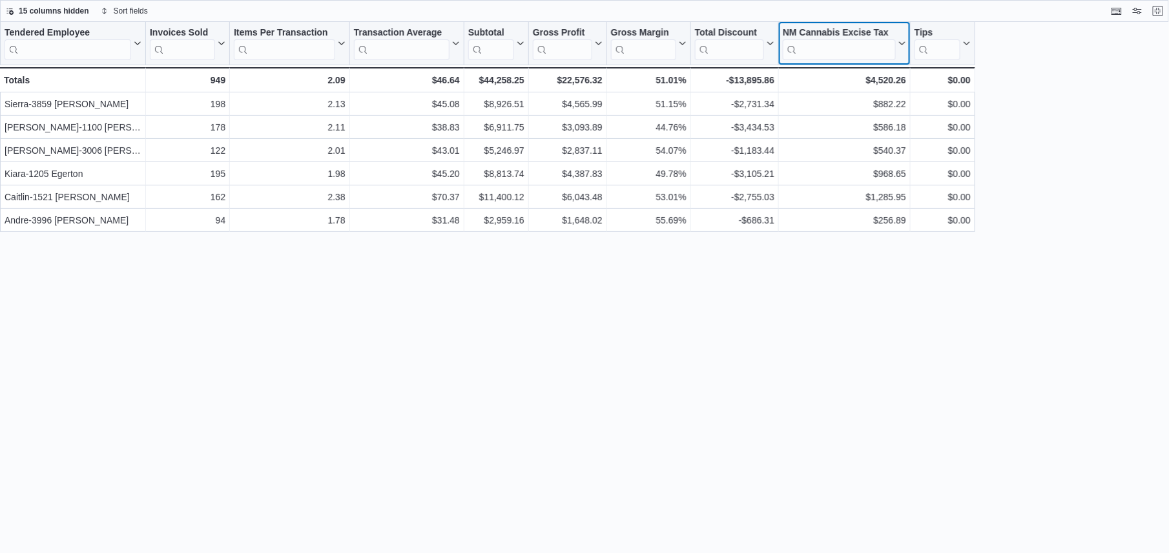
click at [838, 39] on input "search" at bounding box center [839, 49] width 113 height 21
click at [837, 37] on div "NM Cannabis Excise Tax" at bounding box center [839, 33] width 113 height 12
click at [840, 83] on button "Hide column" at bounding box center [845, 78] width 78 height 16
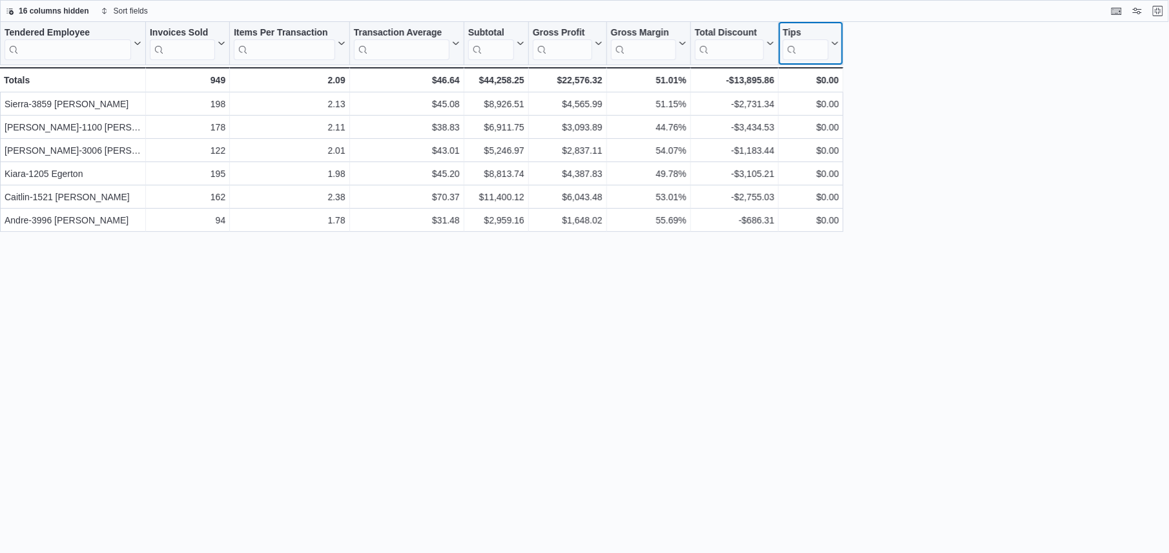
click at [832, 31] on button "Tips" at bounding box center [811, 43] width 56 height 33
click at [829, 75] on span "Hide column" at bounding box center [817, 77] width 43 height 10
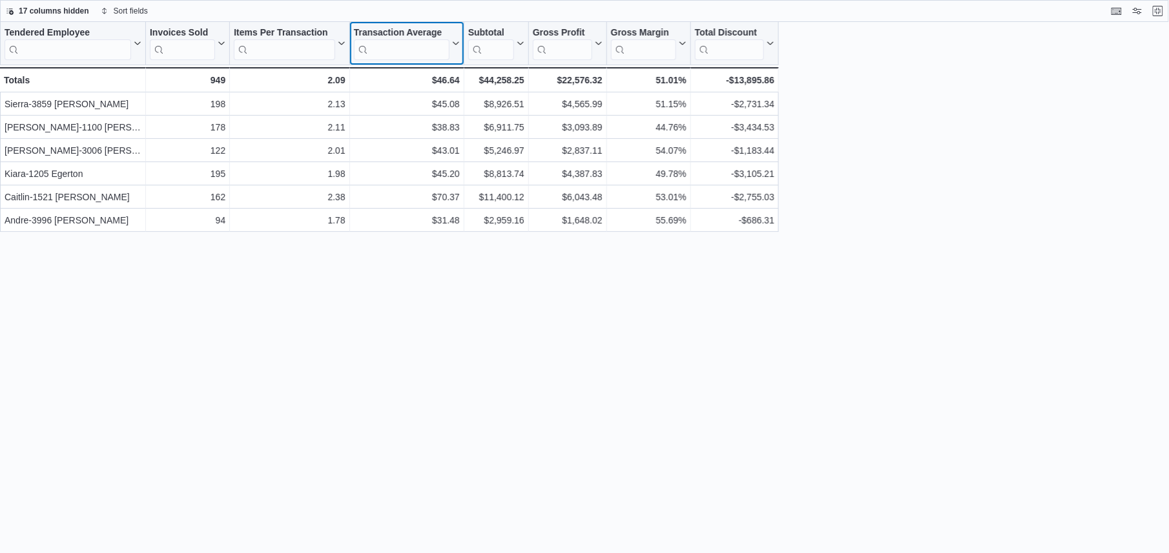
click at [414, 35] on div "Transaction Average" at bounding box center [402, 33] width 96 height 12
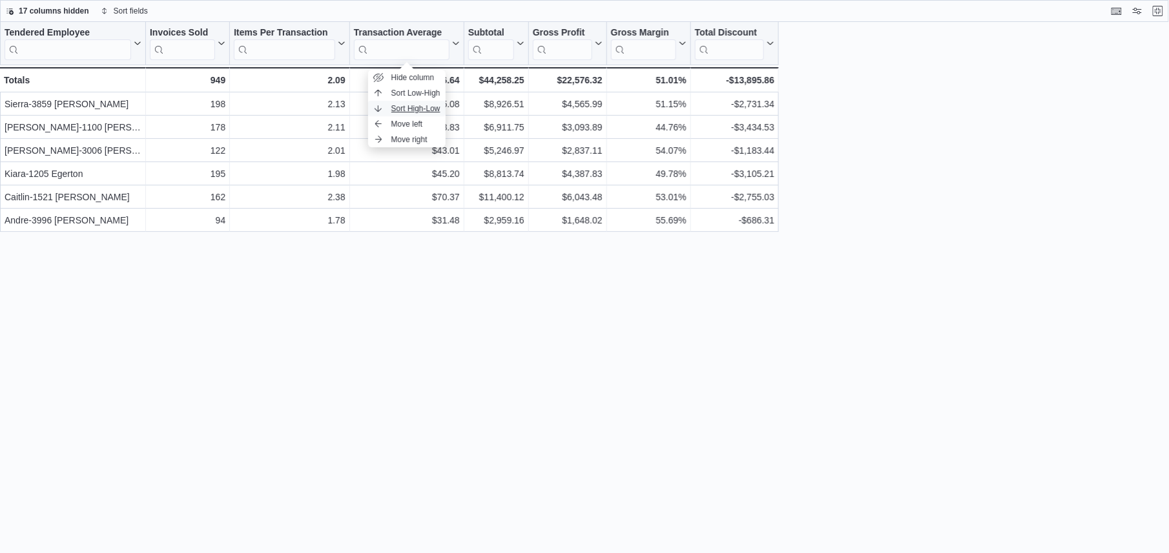
click at [401, 103] on span "Sort High-Low" at bounding box center [415, 108] width 49 height 10
click at [820, 84] on div "Tendered Employee Click to view column header actions Invoices Sold Click to vi…" at bounding box center [585, 287] width 1170 height 530
click at [1163, 13] on button "Exit fullscreen" at bounding box center [1159, 11] width 16 height 16
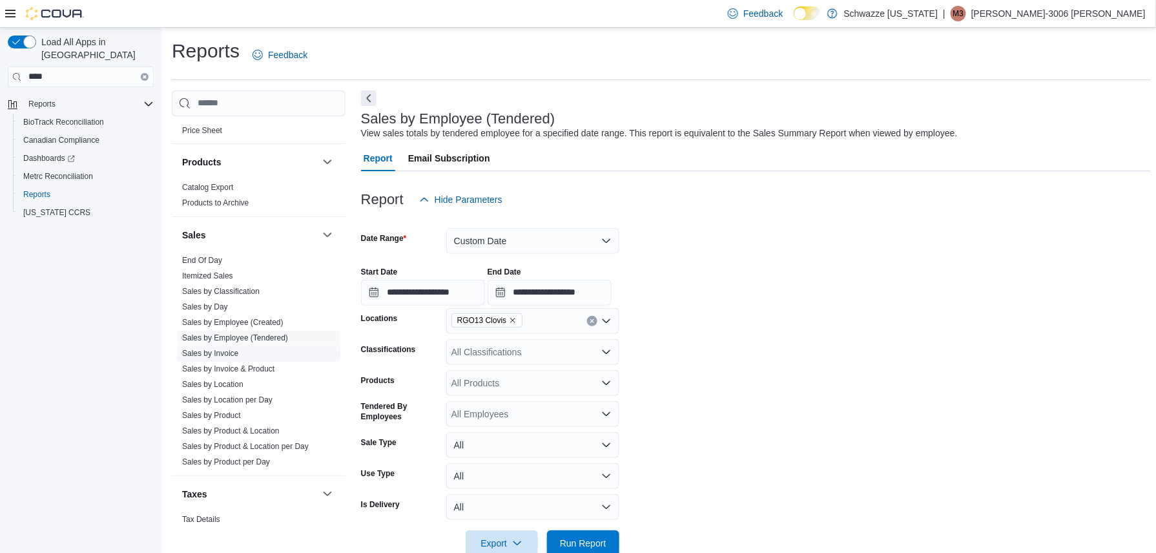
click at [220, 353] on link "Sales by Invoice" at bounding box center [210, 353] width 56 height 9
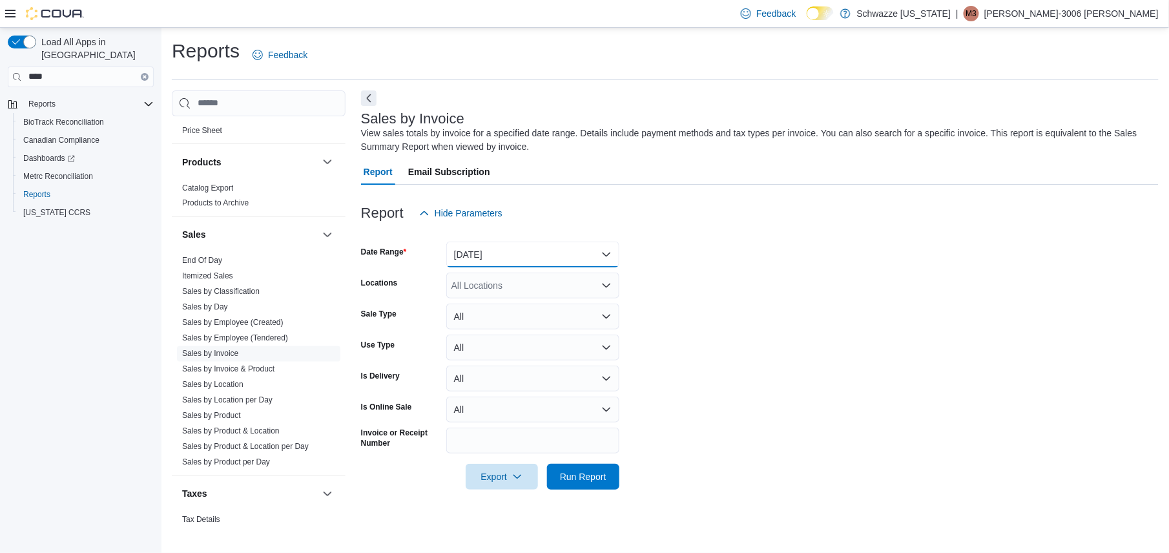
click at [492, 264] on button "Yesterday" at bounding box center [532, 255] width 173 height 26
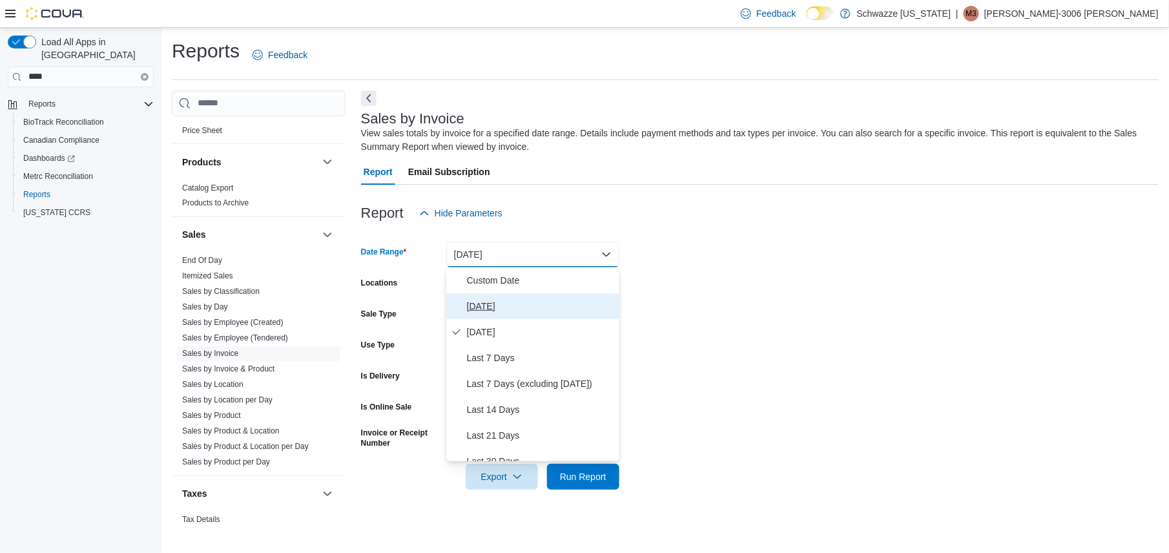
click at [484, 295] on button "[DATE]" at bounding box center [532, 306] width 173 height 26
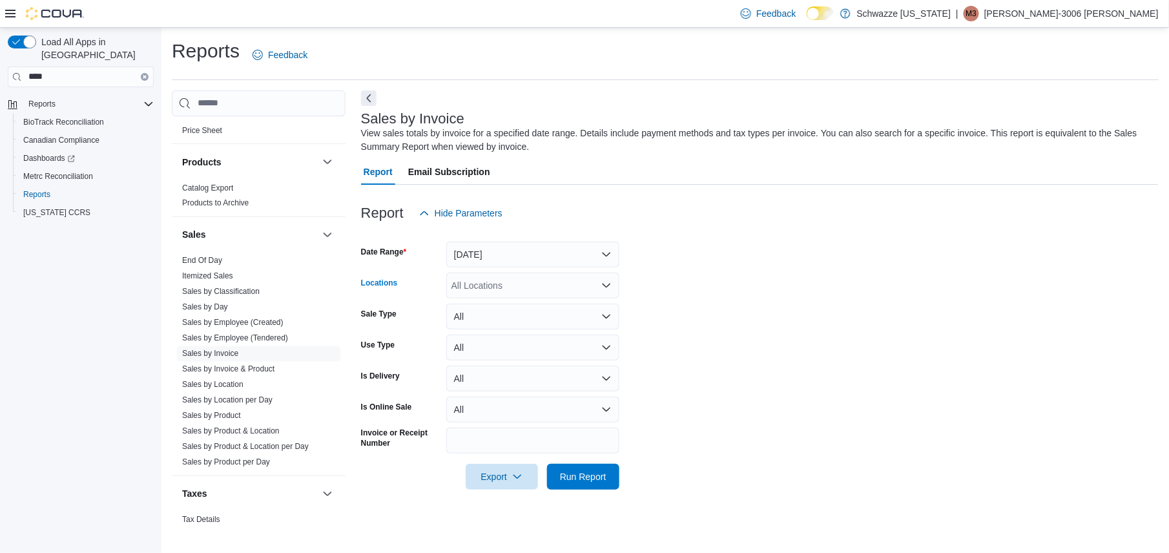
click at [479, 284] on div "All Locations" at bounding box center [532, 286] width 173 height 26
type input "*"
type input "**"
click at [497, 329] on span "RGO13 Clovis" at bounding box center [515, 326] width 57 height 13
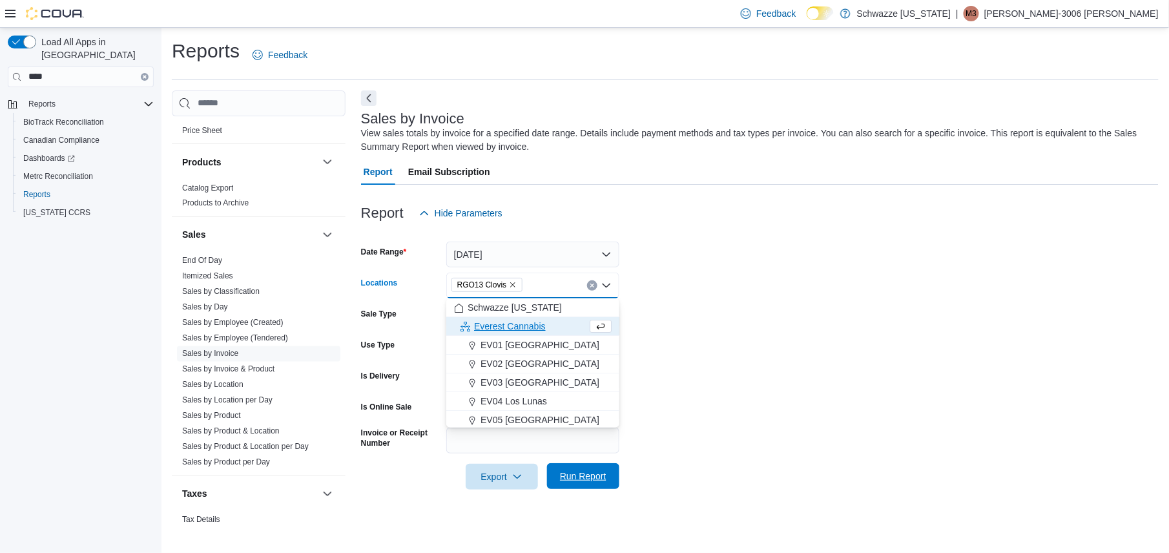
click at [583, 487] on span "Run Report" at bounding box center [583, 476] width 57 height 26
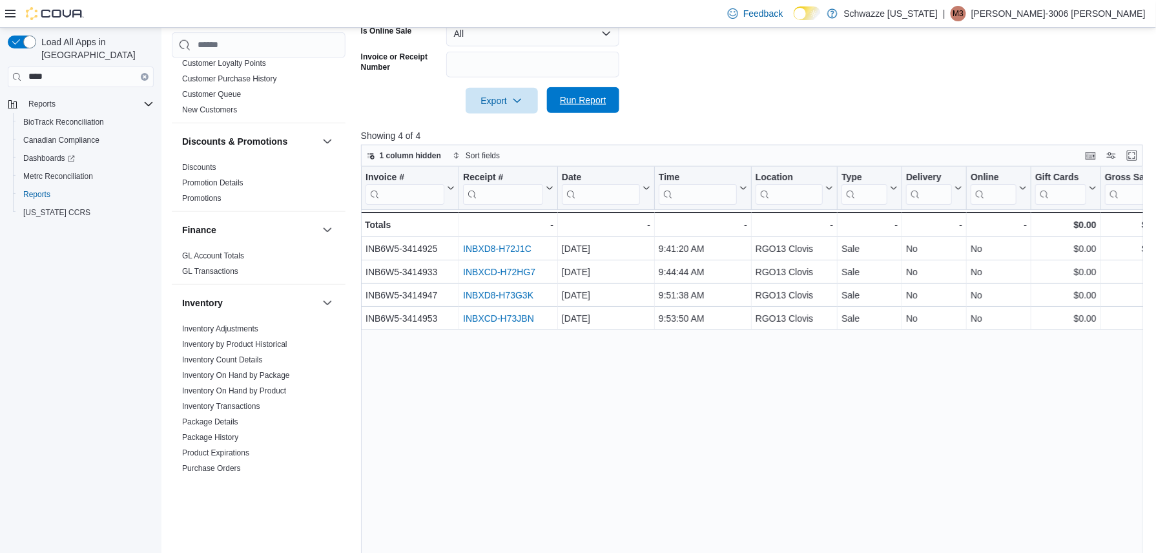
scroll to position [110, 0]
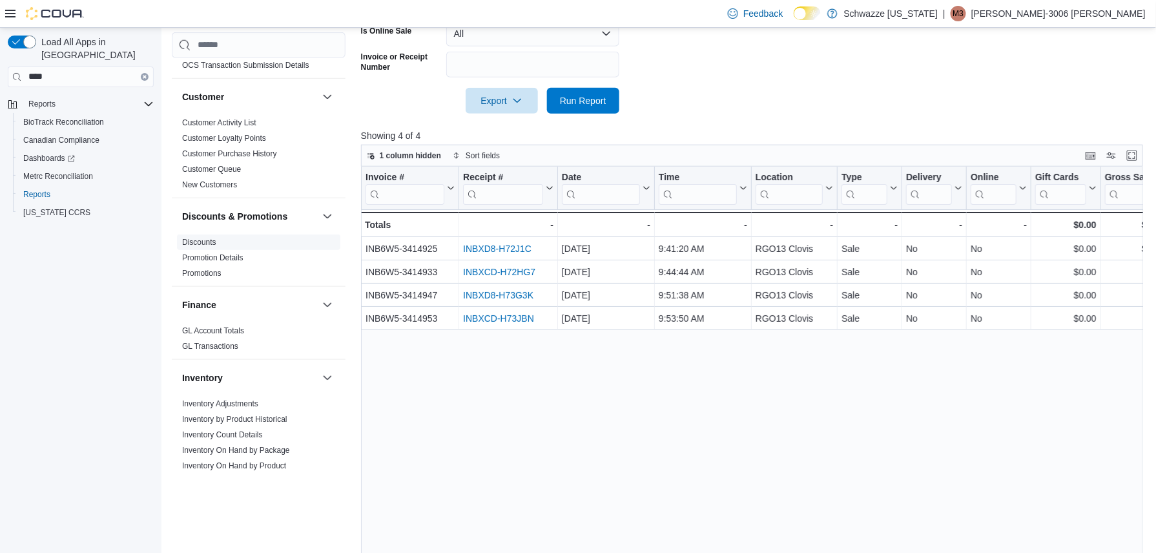
click at [205, 244] on link "Discounts" at bounding box center [199, 242] width 34 height 9
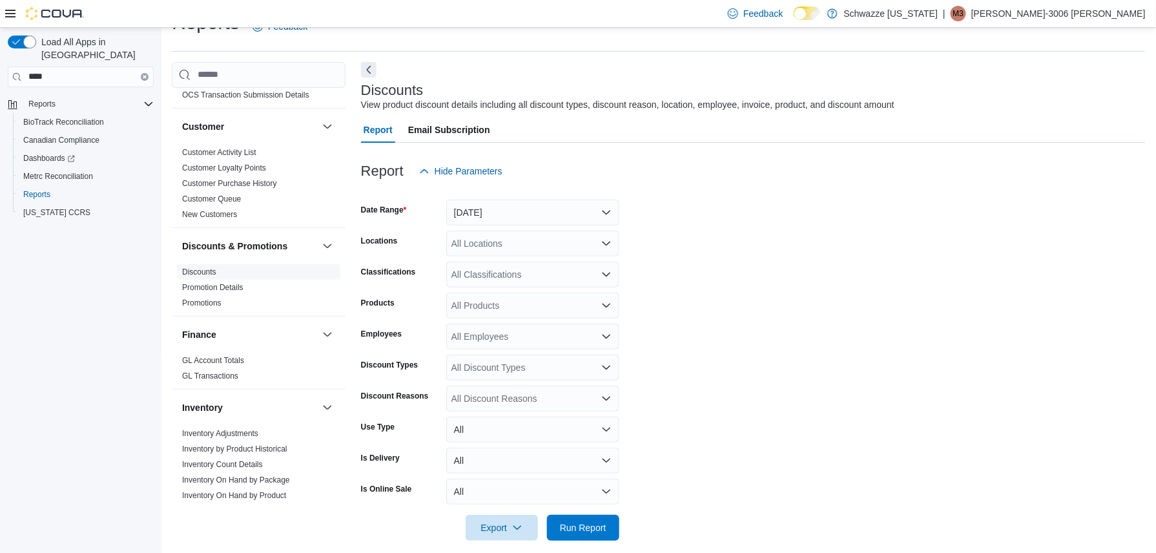
scroll to position [30, 0]
click at [541, 221] on button "Yesterday" at bounding box center [532, 211] width 173 height 26
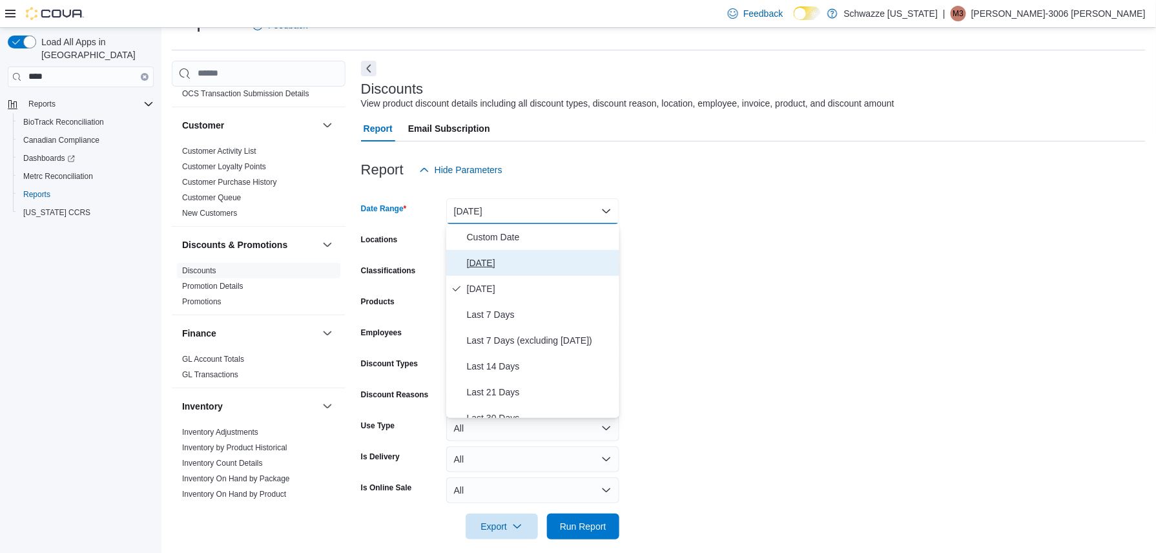
click at [512, 266] on span "[DATE]" at bounding box center [540, 263] width 147 height 16
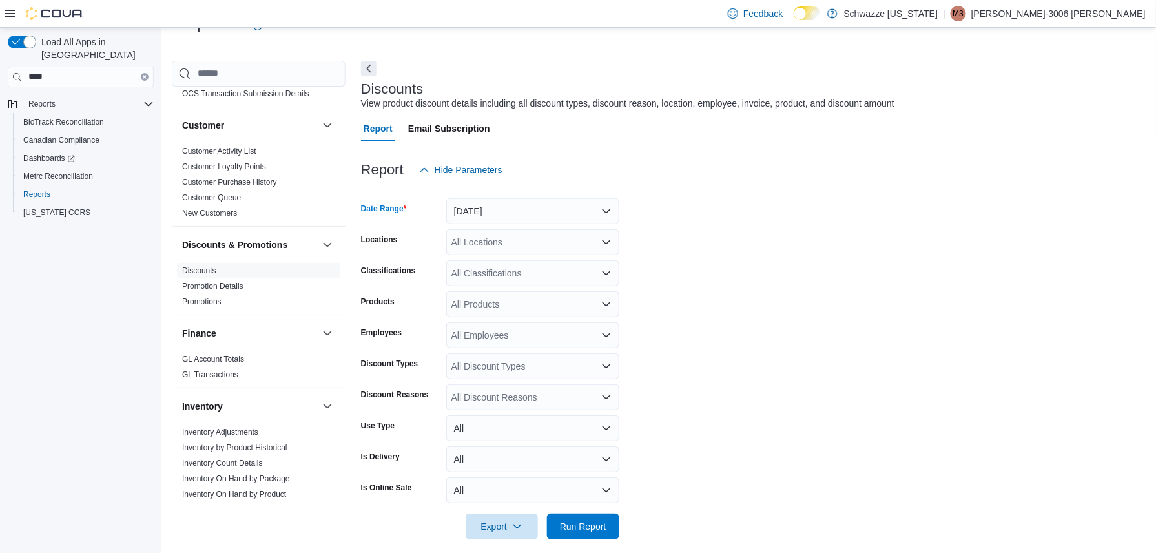
click at [521, 241] on div "All Locations" at bounding box center [532, 242] width 173 height 26
type input "**"
click at [505, 280] on span "RGO13 Clovis" at bounding box center [515, 282] width 57 height 13
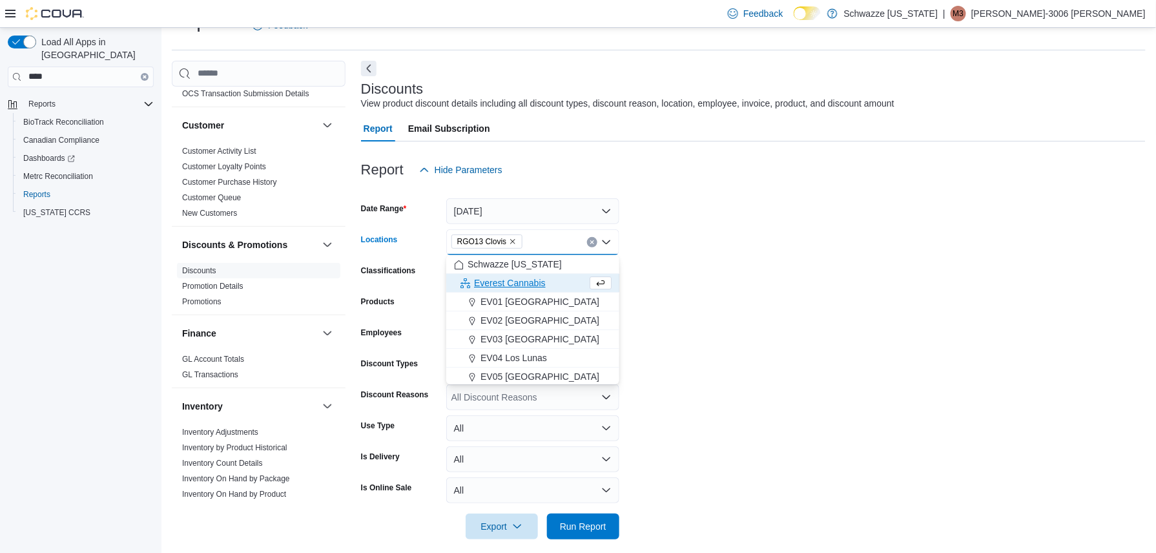
click at [687, 311] on form "Date Range Today Locations RGO13 Clovis Combo box. Selected. RGO13 Clovis. Pres…" at bounding box center [753, 361] width 785 height 357
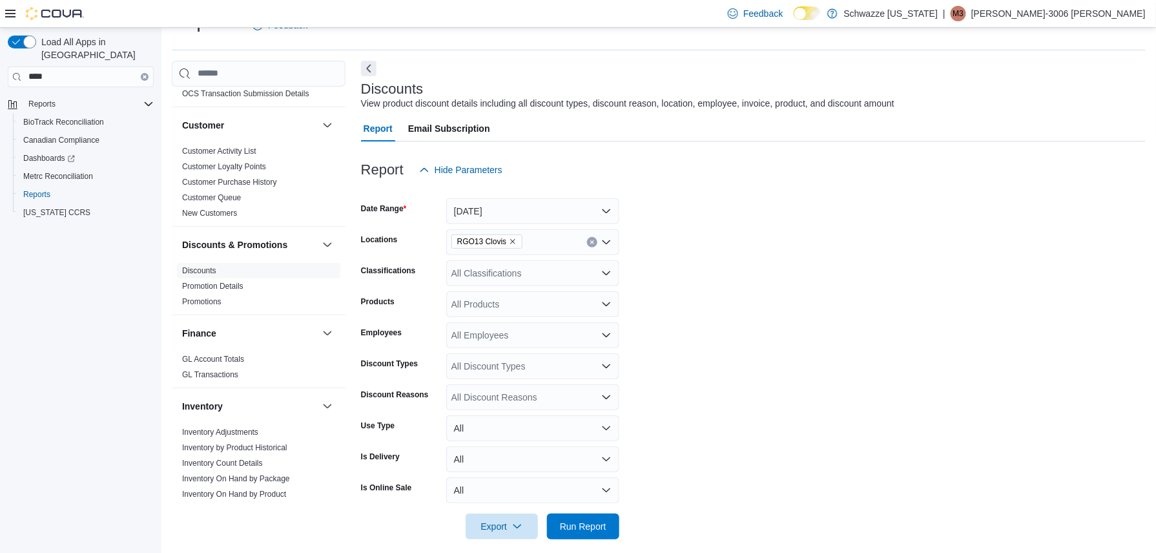
click at [595, 525] on span "Run Report" at bounding box center [583, 526] width 47 height 13
